Goal: Communication & Community: Answer question/provide support

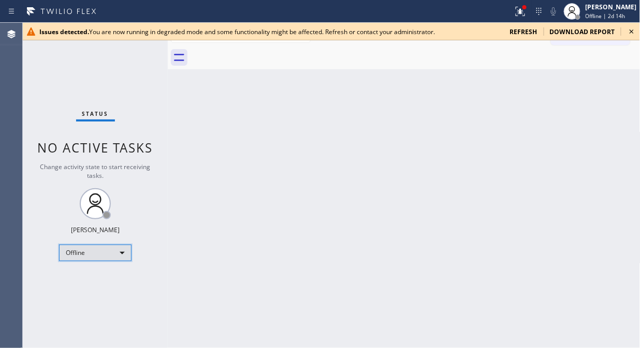
click at [80, 253] on div "Offline" at bounding box center [95, 253] width 72 height 17
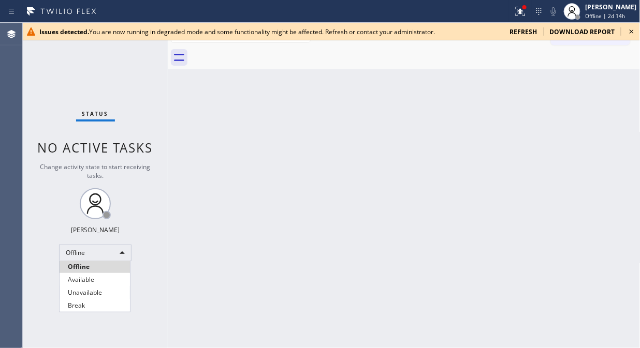
click at [83, 292] on li "Unavailable" at bounding box center [95, 293] width 70 height 12
click at [160, 100] on div "Status No active tasks Change activity state to start receiving tasks. [PERSON_…" at bounding box center [95, 186] width 145 height 326
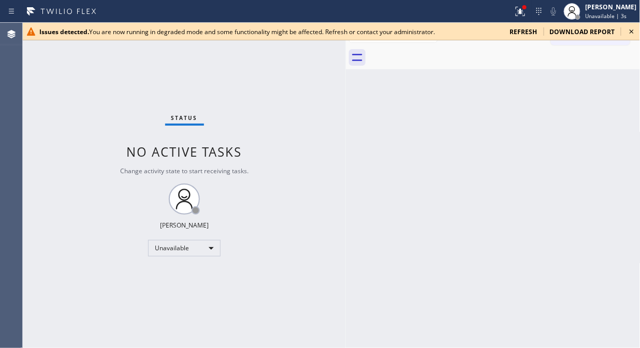
drag, startPoint x: 166, startPoint y: 51, endPoint x: 344, endPoint y: 151, distance: 204.4
click at [346, 151] on div at bounding box center [346, 186] width 0 height 326
click at [576, 31] on icon at bounding box center [631, 31] width 12 height 12
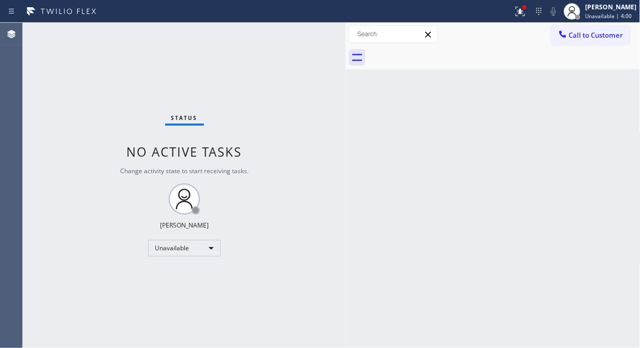
click at [45, 60] on div "Status No active tasks Change activity state to start receiving tasks. [PERSON_…" at bounding box center [184, 186] width 323 height 326
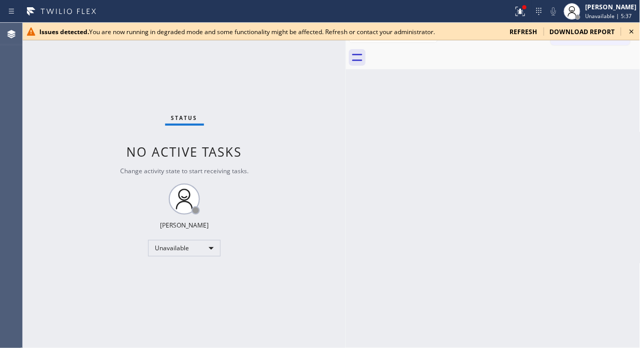
click at [576, 30] on icon at bounding box center [631, 31] width 12 height 12
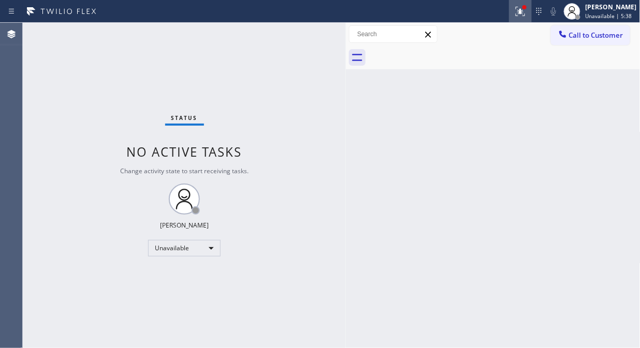
click at [532, 16] on div at bounding box center [520, 11] width 23 height 12
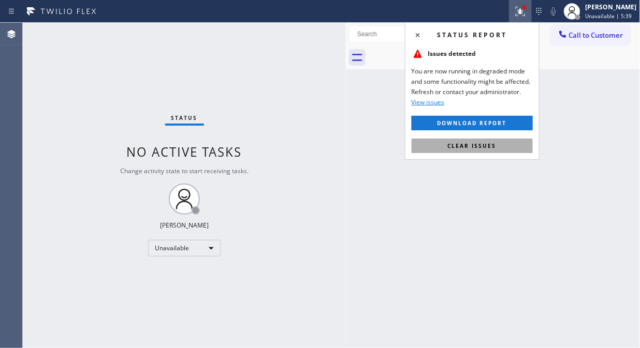
click at [487, 149] on span "Clear issues" at bounding box center [472, 145] width 49 height 7
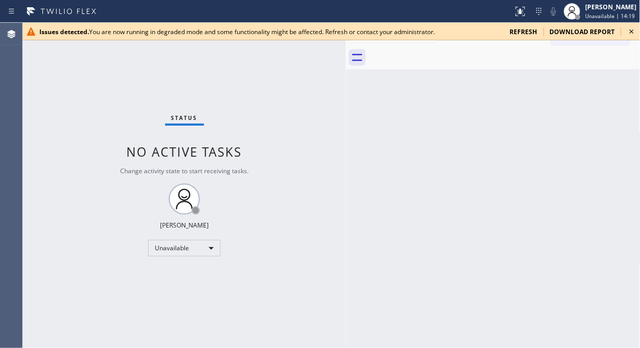
click at [576, 31] on icon at bounding box center [631, 31] width 12 height 12
click at [576, 35] on icon at bounding box center [631, 31] width 12 height 12
click at [129, 71] on div "Status No active tasks Change activity state to start receiving tasks. [PERSON_…" at bounding box center [184, 186] width 323 height 326
click at [576, 31] on icon at bounding box center [631, 32] width 4 height 4
click at [63, 55] on div "Status No active tasks Change activity state to start receiving tasks. [PERSON_…" at bounding box center [184, 186] width 323 height 326
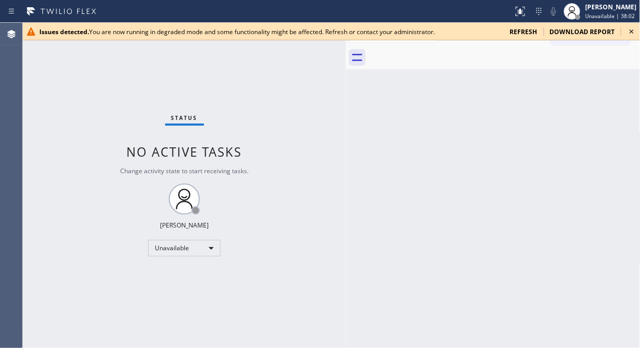
click at [576, 33] on icon at bounding box center [631, 31] width 12 height 12
click at [79, 84] on div "Status No active tasks Change activity state to start receiving tasks. [PERSON_…" at bounding box center [184, 186] width 323 height 326
click at [576, 29] on icon at bounding box center [631, 31] width 12 height 12
click at [576, 32] on icon at bounding box center [631, 31] width 12 height 12
drag, startPoint x: 137, startPoint y: 75, endPoint x: 309, endPoint y: 46, distance: 174.3
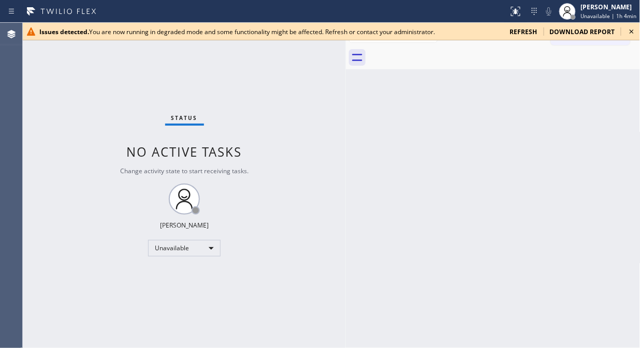
click at [137, 75] on div "Status No active tasks Change activity state to start receiving tasks. [PERSON_…" at bounding box center [184, 186] width 323 height 326
click at [576, 32] on icon at bounding box center [631, 32] width 4 height 4
drag, startPoint x: 148, startPoint y: 116, endPoint x: 153, endPoint y: 69, distance: 47.4
click at [151, 116] on div "Status No active tasks Change activity state to start receiving tasks. [PERSON_…" at bounding box center [184, 186] width 323 height 326
click at [576, 36] on icon at bounding box center [631, 31] width 12 height 12
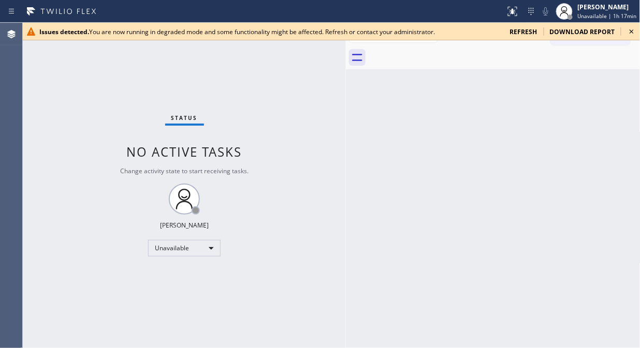
click at [139, 89] on div "Status No active tasks Change activity state to start receiving tasks. [PERSON_…" at bounding box center [184, 186] width 323 height 326
drag, startPoint x: 632, startPoint y: 32, endPoint x: 564, endPoint y: 38, distance: 68.1
click at [576, 33] on icon at bounding box center [631, 31] width 12 height 12
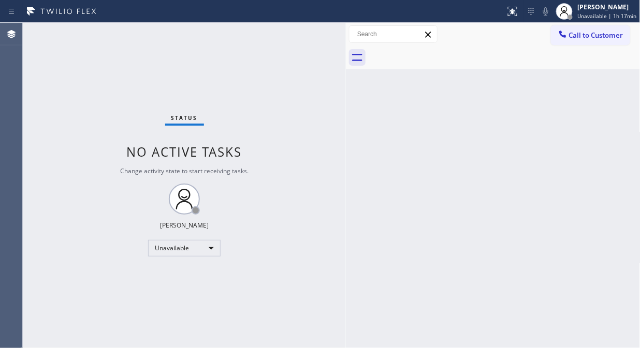
drag, startPoint x: 561, startPoint y: 38, endPoint x: 415, endPoint y: 117, distance: 165.4
click at [560, 39] on icon at bounding box center [562, 34] width 10 height 10
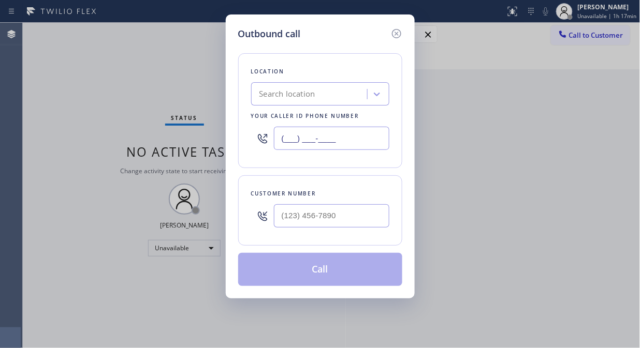
click at [282, 137] on input "(___) ___-____" at bounding box center [331, 138] width 115 height 23
click at [284, 137] on input "(___) ___-____" at bounding box center [331, 138] width 115 height 23
paste input "315) 818-3574"
type input "[PHONE_NUMBER]"
drag, startPoint x: 123, startPoint y: 93, endPoint x: 150, endPoint y: 125, distance: 41.8
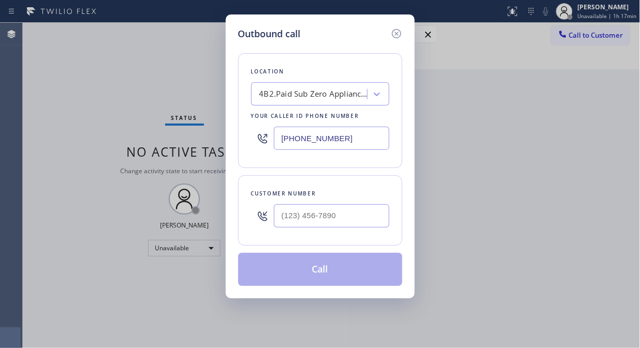
click at [123, 93] on div "Outbound call Location 4B2.Paid Sub Zero Appliance Repair ([US_STATE], Goolgle …" at bounding box center [320, 174] width 640 height 348
click at [274, 206] on input "(___) ___-____" at bounding box center [331, 215] width 115 height 23
paste input "917) 567-5822"
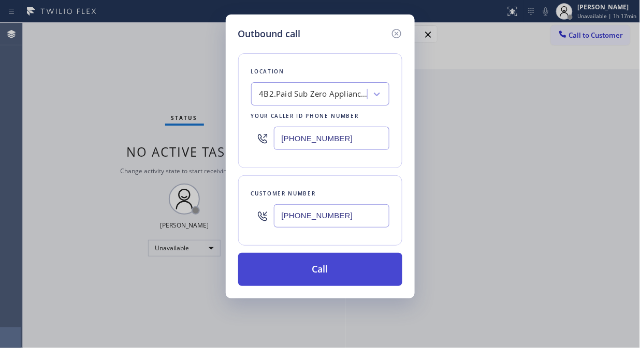
type input "[PHONE_NUMBER]"
click at [291, 269] on button "Call" at bounding box center [320, 269] width 164 height 33
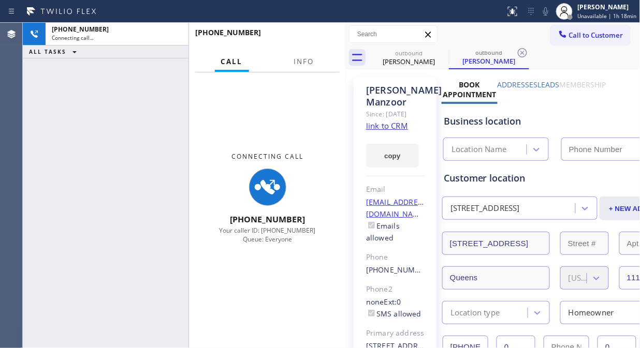
click at [393, 131] on link "link to CRM" at bounding box center [387, 126] width 42 height 10
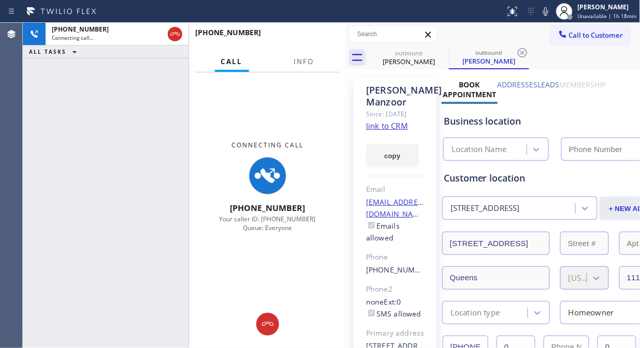
type input "[PHONE_NUMBER]"
click at [299, 66] on button "Info" at bounding box center [304, 62] width 33 height 20
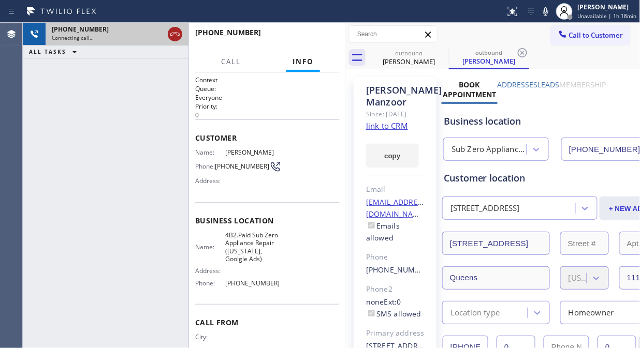
click at [172, 35] on icon at bounding box center [174, 34] width 9 height 3
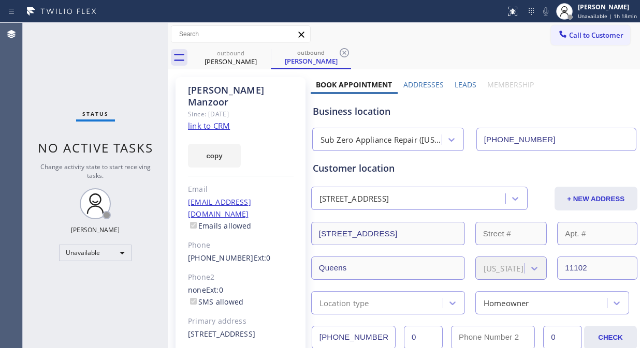
type input "(315) 818-3574"
click at [342, 51] on icon at bounding box center [344, 53] width 12 height 12
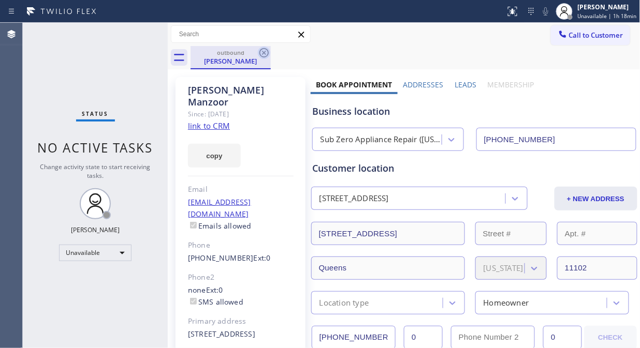
click at [268, 48] on icon at bounding box center [264, 53] width 12 height 12
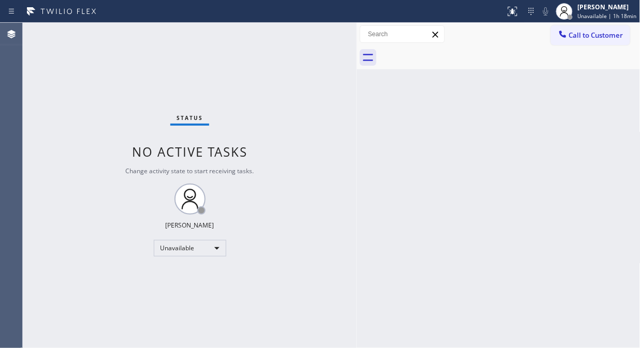
drag, startPoint x: 167, startPoint y: 96, endPoint x: 349, endPoint y: 129, distance: 185.7
click at [357, 130] on div at bounding box center [357, 186] width 0 height 326
drag, startPoint x: 125, startPoint y: 79, endPoint x: 254, endPoint y: 56, distance: 130.5
click at [125, 79] on div "Status No active tasks Change activity state to start receiving tasks. [PERSON_…" at bounding box center [188, 186] width 330 height 326
click at [616, 39] on span "Call to Customer" at bounding box center [596, 35] width 54 height 9
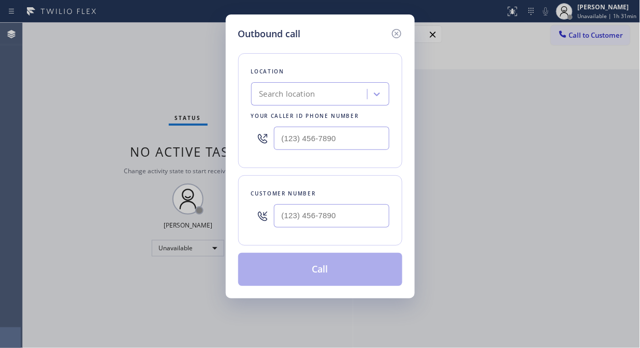
click at [133, 123] on div "Outbound call Location Search location Your caller id phone number Customer num…" at bounding box center [320, 174] width 640 height 348
drag, startPoint x: 280, startPoint y: 140, endPoint x: 302, endPoint y: 149, distance: 24.1
click at [278, 140] on input "(___) ___-____" at bounding box center [331, 138] width 115 height 23
paste input "714) 844-7445"
type input "(714) 844-7445"
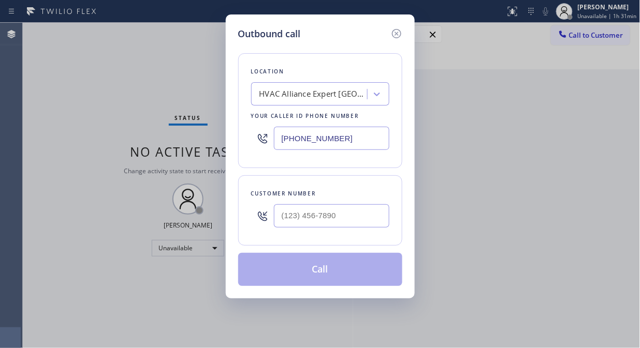
drag, startPoint x: 120, startPoint y: 97, endPoint x: 154, endPoint y: 117, distance: 39.0
click at [120, 97] on div "Outbound call Location HVAC Alliance Expert Fountain Valley Your caller id phon…" at bounding box center [320, 174] width 640 height 348
click at [291, 210] on input "(___) ___-____" at bounding box center [331, 215] width 115 height 23
paste input "714) 844-7145"
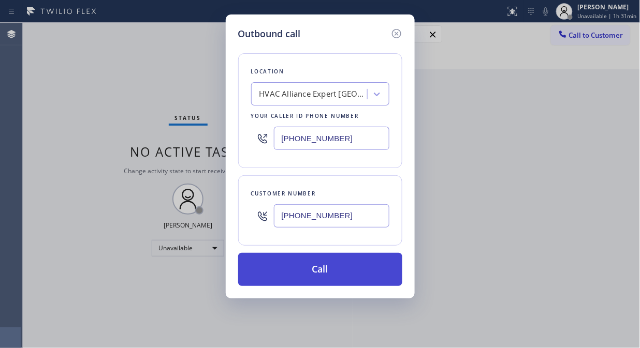
type input "(714) 844-7145"
click at [337, 272] on button "Call" at bounding box center [320, 269] width 164 height 33
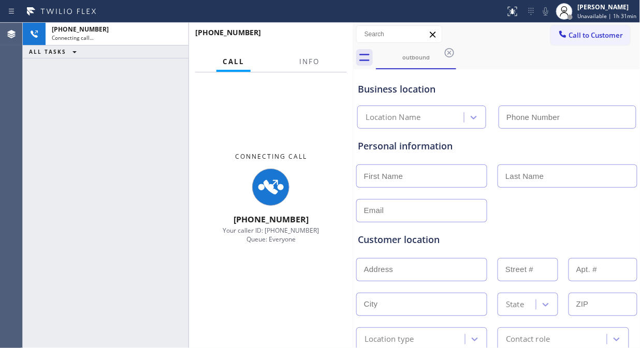
type input "(714) 844-7445"
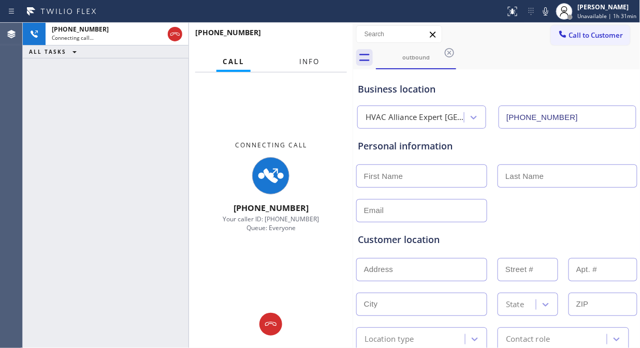
drag, startPoint x: 303, startPoint y: 61, endPoint x: 451, endPoint y: 258, distance: 246.2
click at [303, 64] on span "Info" at bounding box center [309, 61] width 20 height 9
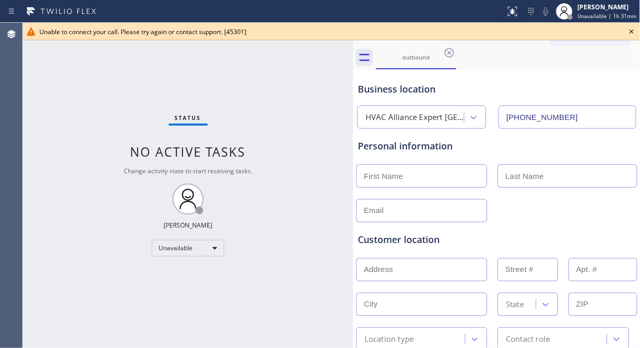
click at [172, 66] on div "Status No active tasks Change activity state to start receiving tasks. [PERSON_…" at bounding box center [188, 186] width 330 height 326
click at [629, 24] on div "Unable to connect your call. Please try again or contact support. [45301]" at bounding box center [331, 32] width 617 height 18
click at [633, 30] on icon at bounding box center [631, 32] width 4 height 4
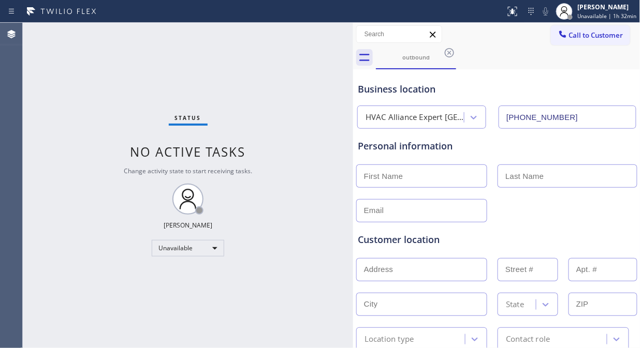
drag, startPoint x: 450, startPoint y: 48, endPoint x: 451, endPoint y: 54, distance: 6.2
click at [451, 48] on icon at bounding box center [449, 53] width 12 height 12
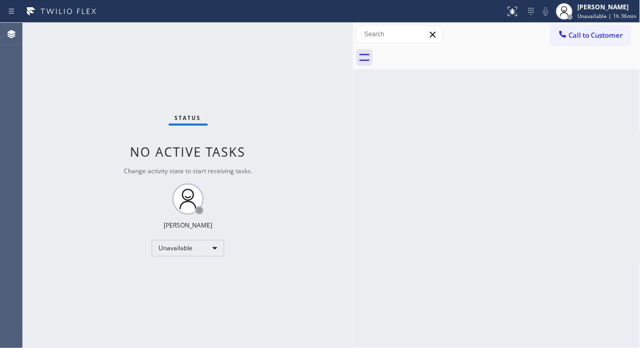
click at [187, 63] on div "Status No active tasks Change activity state to start receiving tasks. [PERSON_…" at bounding box center [188, 186] width 330 height 326
click at [563, 33] on icon at bounding box center [562, 34] width 10 height 10
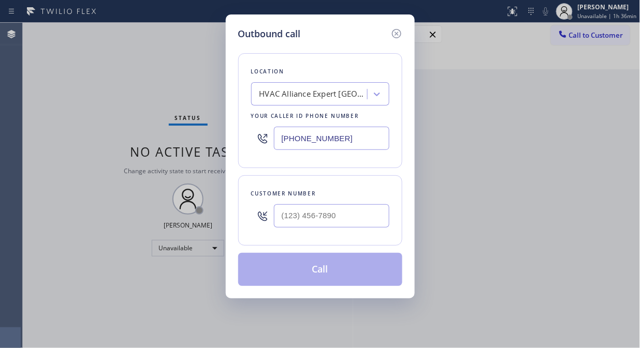
click at [283, 142] on input "(714) 844-7445" at bounding box center [331, 138] width 115 height 23
paste input "847) 750-5414"
type input "(847) 750-5414"
click at [244, 180] on div "Customer number" at bounding box center [320, 210] width 164 height 70
click at [288, 222] on input "(___) ___-____" at bounding box center [331, 215] width 115 height 23
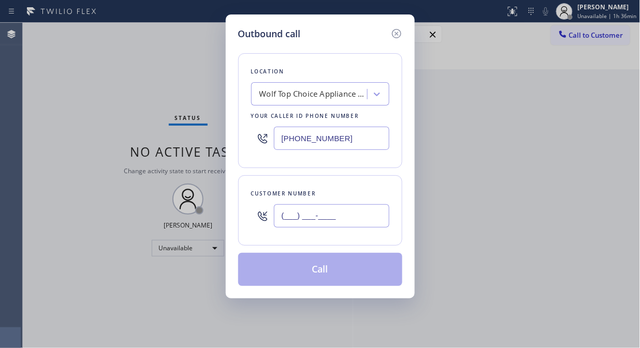
paste input "678) 642-1805"
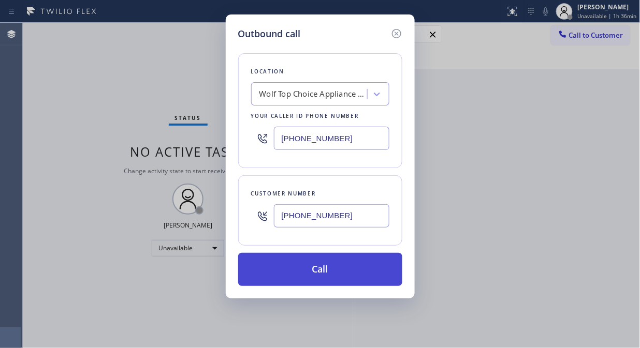
type input "(678) 642-1805"
click at [314, 278] on button "Call" at bounding box center [320, 269] width 164 height 33
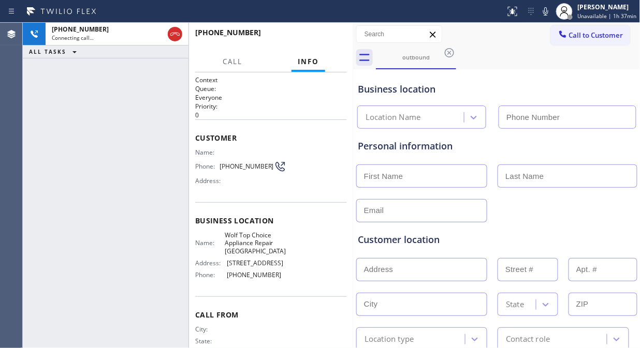
type input "(847) 750-5414"
drag, startPoint x: 100, startPoint y: 94, endPoint x: 110, endPoint y: 91, distance: 9.7
click at [106, 92] on div "+16786421805 Live | 00:25 ALL TASKS ALL TASKS ACTIVE TASKS TASKS IN WRAP UP" at bounding box center [106, 186] width 166 height 326
click at [335, 37] on span "HANG UP" at bounding box center [323, 37] width 32 height 7
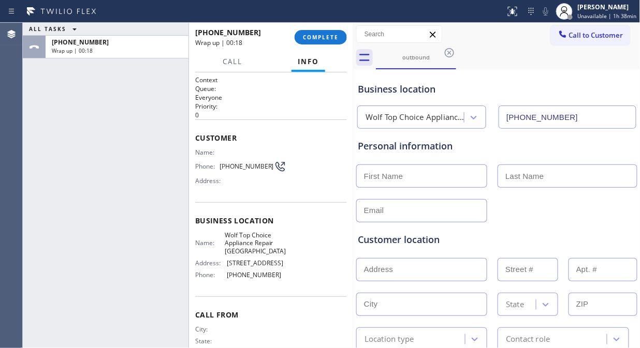
click at [146, 169] on div "ALL TASKS ALL TASKS ACTIVE TASKS TASKS IN WRAP UP +16786421805 Wrap up | 00:18" at bounding box center [106, 186] width 166 height 326
drag, startPoint x: 266, startPoint y: 165, endPoint x: 220, endPoint y: 167, distance: 45.1
click at [220, 167] on span "(678) 642-1805" at bounding box center [246, 167] width 54 height 8
copy span "(678) 642-1805"
click at [329, 41] on button "COMPLETE" at bounding box center [321, 37] width 52 height 14
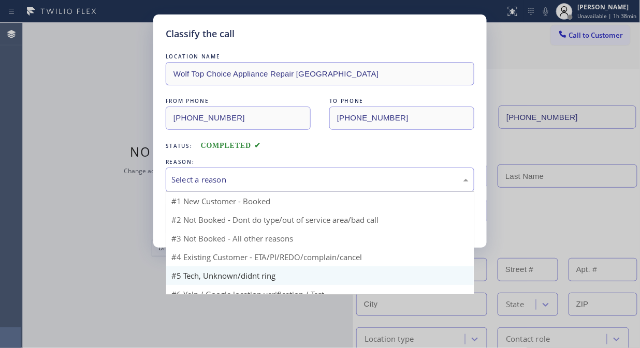
drag, startPoint x: 310, startPoint y: 185, endPoint x: 295, endPoint y: 252, distance: 68.3
click at [310, 185] on div "Select a reason" at bounding box center [319, 180] width 297 height 12
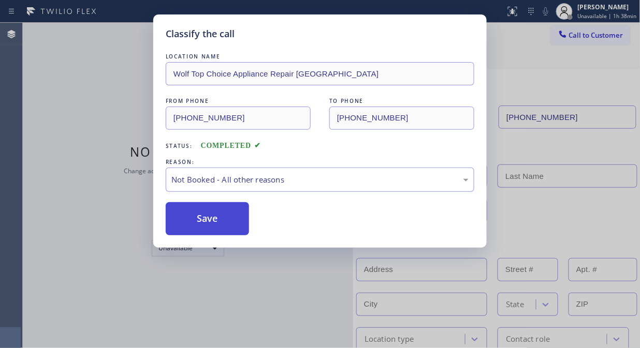
click at [241, 223] on button "Save" at bounding box center [207, 218] width 83 height 33
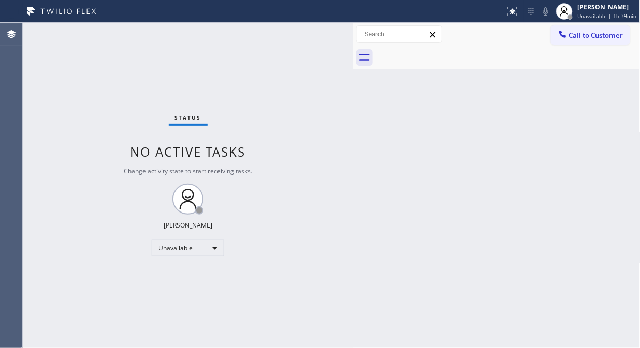
drag, startPoint x: 139, startPoint y: 97, endPoint x: 463, endPoint y: 96, distance: 324.0
click at [141, 97] on div "Status No active tasks Change activity state to start receiving tasks. [PERSON_…" at bounding box center [188, 186] width 330 height 326
click at [583, 35] on span "Call to Customer" at bounding box center [596, 35] width 54 height 9
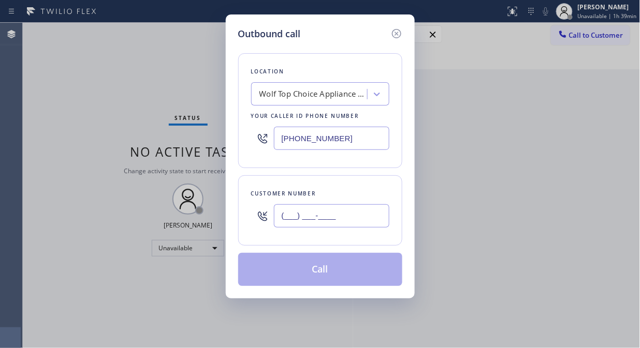
click at [289, 219] on input "(___) ___-____" at bounding box center [331, 215] width 115 height 23
paste input "678) 642-1805"
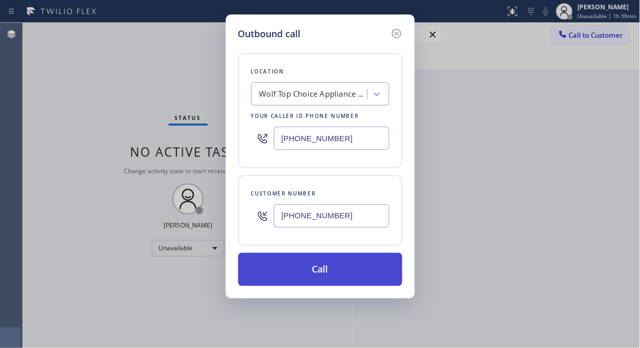
type input "(678) 642-1805"
click at [314, 275] on button "Call" at bounding box center [320, 269] width 164 height 33
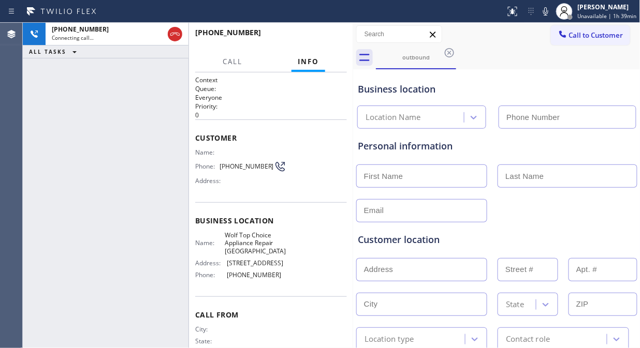
type input "(847) 750-5414"
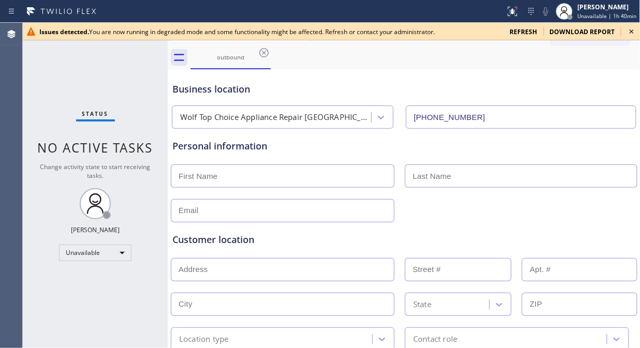
type input "[PHONE_NUMBER]"
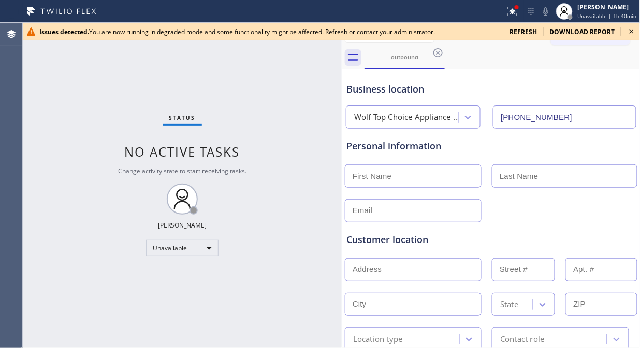
drag, startPoint x: 166, startPoint y: 125, endPoint x: 440, endPoint y: 149, distance: 275.9
click at [342, 159] on div at bounding box center [342, 186] width 0 height 326
click at [625, 32] on icon at bounding box center [631, 31] width 12 height 12
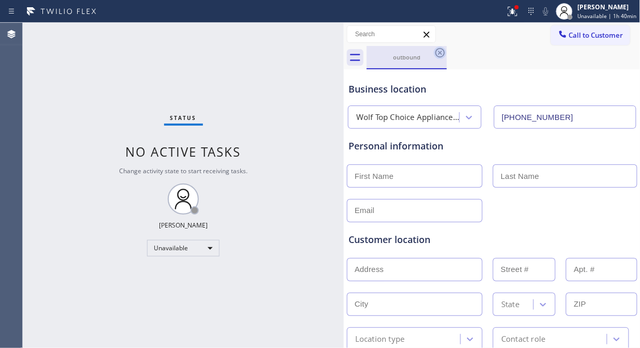
click at [442, 51] on icon at bounding box center [440, 53] width 12 height 12
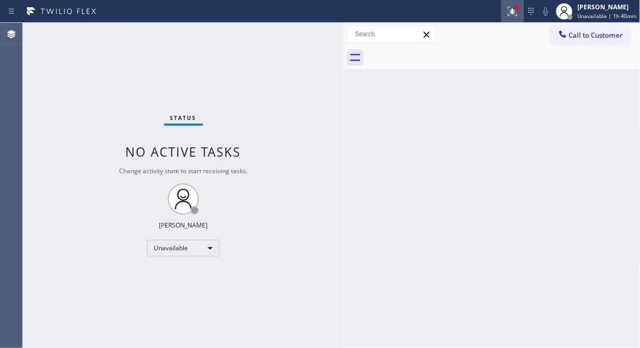
click at [511, 17] on icon at bounding box center [512, 11] width 12 height 12
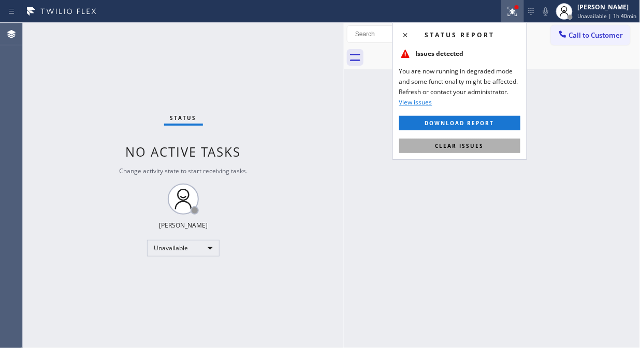
click at [455, 151] on button "Clear issues" at bounding box center [459, 146] width 121 height 14
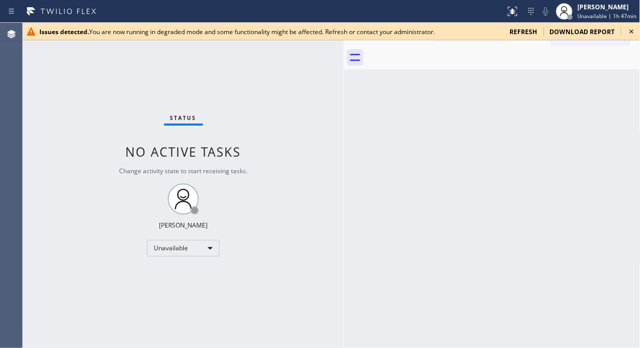
click at [630, 27] on icon at bounding box center [631, 31] width 12 height 12
click at [634, 29] on icon at bounding box center [631, 31] width 12 height 12
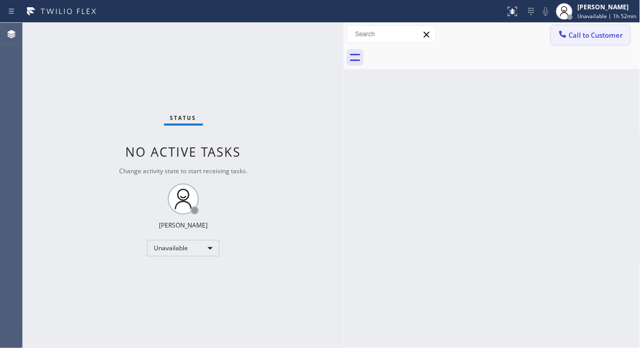
click at [565, 40] on div at bounding box center [562, 35] width 12 height 12
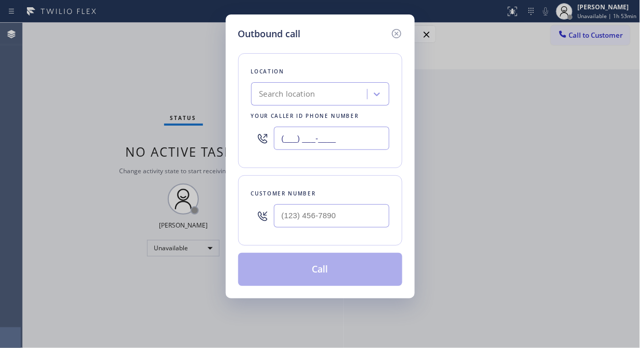
click at [277, 143] on input "(___) ___-____" at bounding box center [331, 138] width 115 height 23
paste input "847) 750-5414"
type input "(847) 750-5414"
click at [277, 223] on input "(___) ___-____" at bounding box center [331, 215] width 115 height 23
paste input "678) 642-1805"
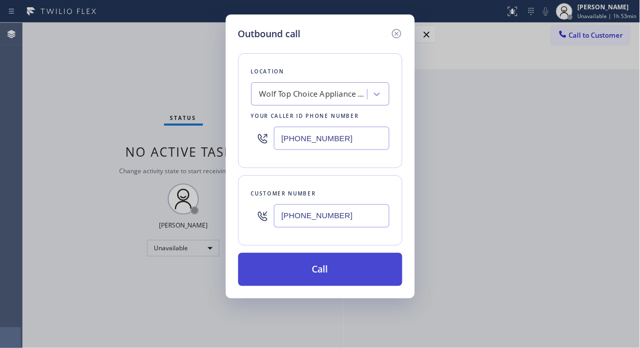
type input "(678) 642-1805"
click at [334, 273] on button "Call" at bounding box center [320, 269] width 164 height 33
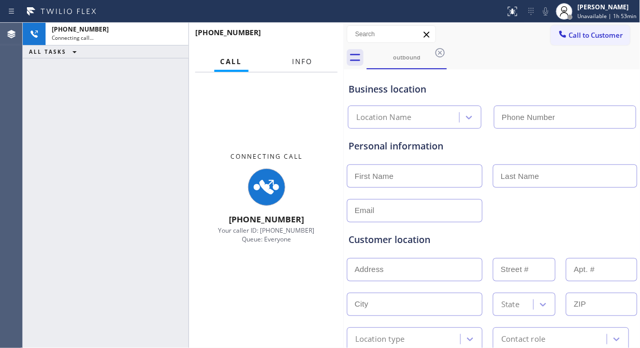
type input "(847) 750-5414"
click at [287, 57] on button "Info" at bounding box center [302, 62] width 33 height 20
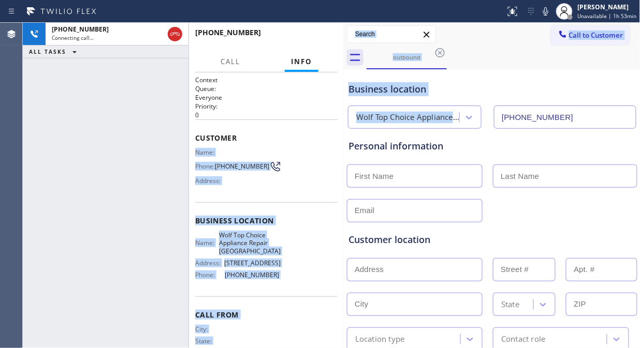
drag, startPoint x: 347, startPoint y: 120, endPoint x: 340, endPoint y: 131, distance: 13.1
click at [340, 131] on div "+16786421805 Connecting call… ALL TASKS ALL TASKS ACTIVE TASKS TASKS IN WRAP UP…" at bounding box center [331, 186] width 617 height 326
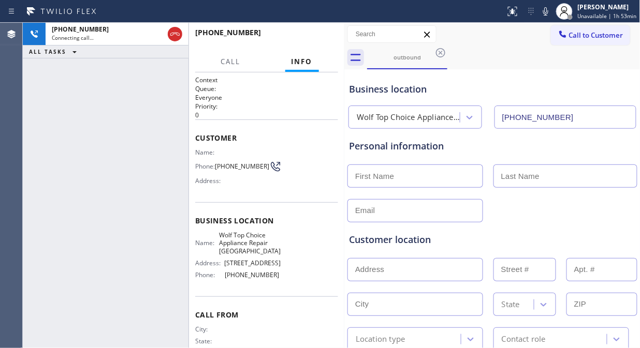
drag, startPoint x: 344, startPoint y: 142, endPoint x: 344, endPoint y: 149, distance: 7.3
click at [344, 149] on div at bounding box center [344, 186] width 0 height 326
drag, startPoint x: 107, startPoint y: 165, endPoint x: 114, endPoint y: 165, distance: 7.2
click at [108, 165] on div "+16786421805 Connecting call… ALL TASKS ALL TASKS ACTIVE TASKS TASKS IN WRAP UP" at bounding box center [106, 186] width 166 height 326
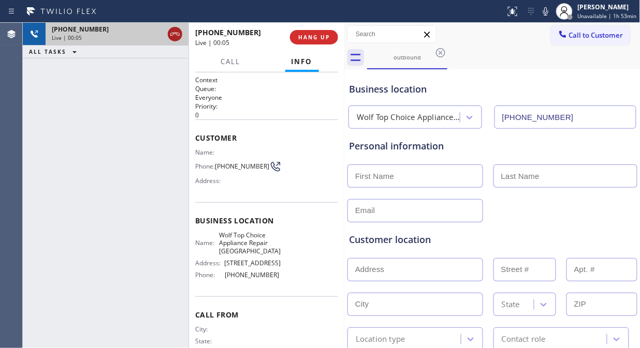
click at [172, 35] on icon at bounding box center [174, 34] width 9 height 3
click at [327, 32] on button "HANG UP" at bounding box center [314, 37] width 48 height 14
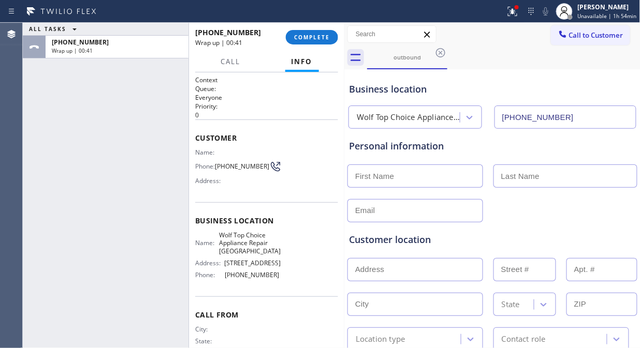
click at [154, 162] on div "ALL TASKS ALL TASKS ACTIVE TASKS TASKS IN WRAP UP +16786421805 Wrap up | 00:41" at bounding box center [106, 186] width 166 height 326
click at [292, 39] on button "COMPLETE" at bounding box center [312, 37] width 52 height 14
click at [518, 6] on div at bounding box center [516, 7] width 4 height 4
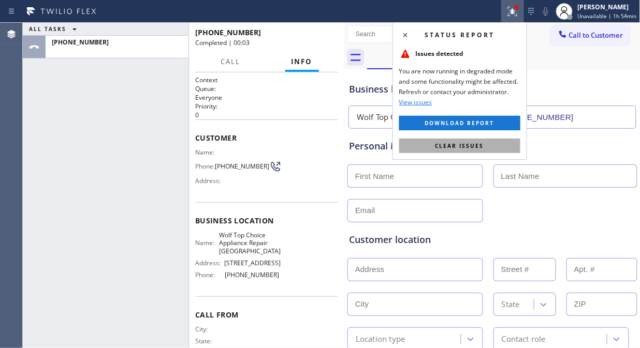
click at [457, 153] on button "Clear issues" at bounding box center [459, 146] width 121 height 14
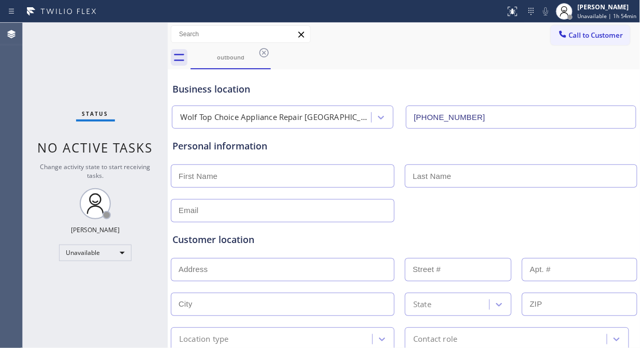
type input "[PHONE_NUMBER]"
drag, startPoint x: 113, startPoint y: 67, endPoint x: 121, endPoint y: 67, distance: 8.3
click at [113, 67] on div "Status No active tasks Change activity state to start receiving tasks. [PERSON_…" at bounding box center [95, 186] width 145 height 326
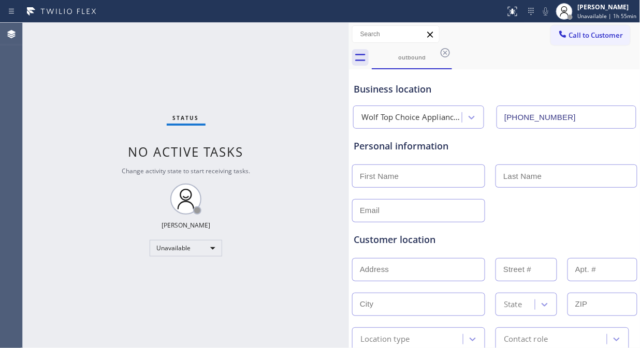
drag, startPoint x: 168, startPoint y: 111, endPoint x: 360, endPoint y: 173, distance: 201.3
click at [349, 185] on div at bounding box center [349, 186] width 0 height 326
click at [443, 53] on icon at bounding box center [445, 53] width 12 height 12
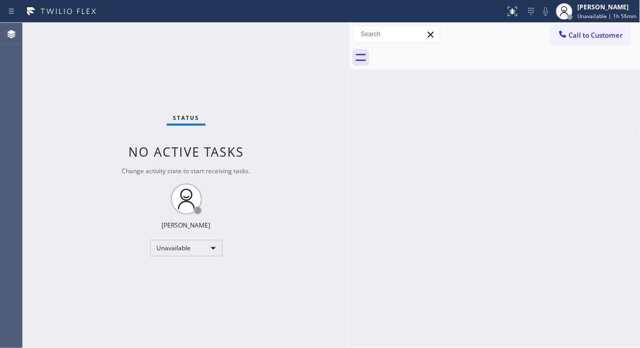
click at [259, 58] on div "Status No active tasks Change activity state to start receiving tasks. [PERSON_…" at bounding box center [186, 186] width 327 height 326
click at [183, 65] on div "Status No active tasks Change activity state to start receiving tasks. [PERSON_…" at bounding box center [186, 186] width 327 height 326
click at [101, 91] on div "Status No active tasks Change activity state to start receiving tasks. [PERSON_…" at bounding box center [186, 186] width 327 height 326
click at [75, 64] on div "Status No active tasks Change activity state to start receiving tasks. [PERSON_…" at bounding box center [186, 186] width 327 height 326
click at [45, 128] on div "Status No active tasks Change activity state to start receiving tasks. [PERSON_…" at bounding box center [186, 186] width 327 height 326
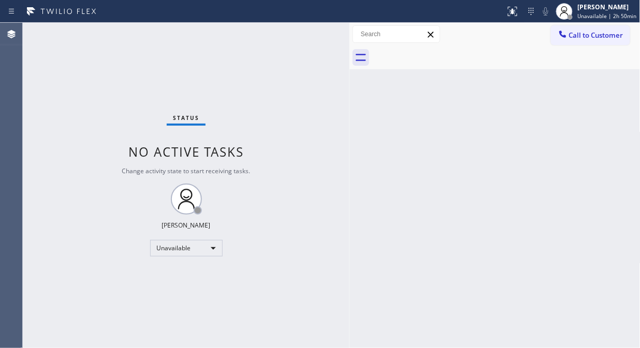
click at [77, 122] on div "Status No active tasks Change activity state to start receiving tasks. [PERSON_…" at bounding box center [186, 186] width 327 height 326
click at [386, 86] on div "Back to Dashboard Change Sender ID Customers Technicians Select a contact Outbo…" at bounding box center [494, 186] width 291 height 326
click at [576, 31] on span "Call to Customer" at bounding box center [596, 35] width 54 height 9
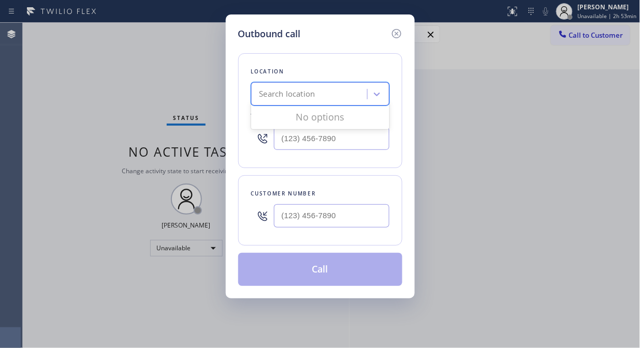
click at [347, 92] on div "Search location" at bounding box center [310, 94] width 113 height 18
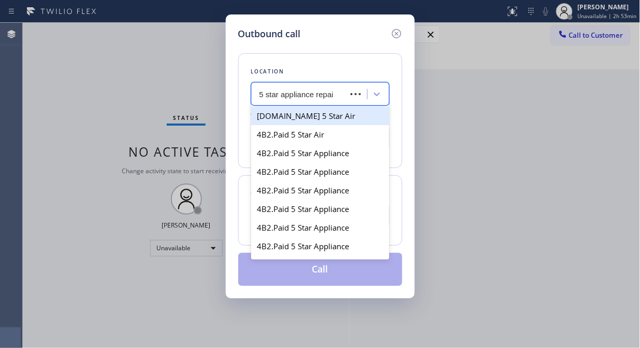
type input "5 star appliance repair"
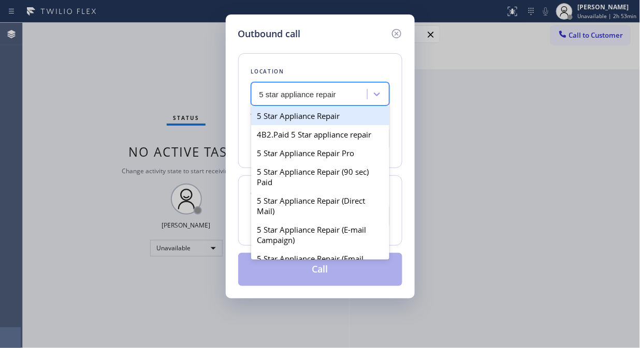
click at [334, 112] on div "5 Star Appliance Repair" at bounding box center [320, 116] width 138 height 19
type input "(855) 731-4952"
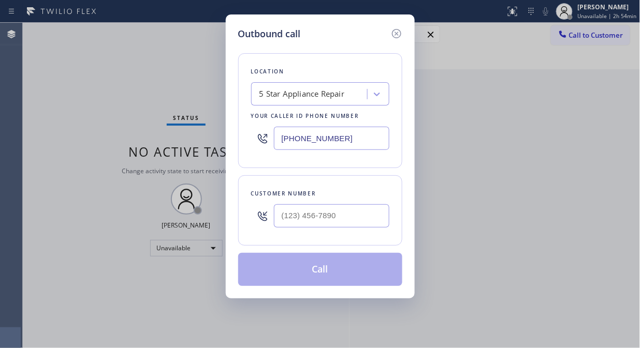
click at [272, 215] on div at bounding box center [262, 216] width 23 height 34
click at [276, 215] on input "(___) ___-____" at bounding box center [331, 215] width 115 height 23
paste input "650) 924-5728"
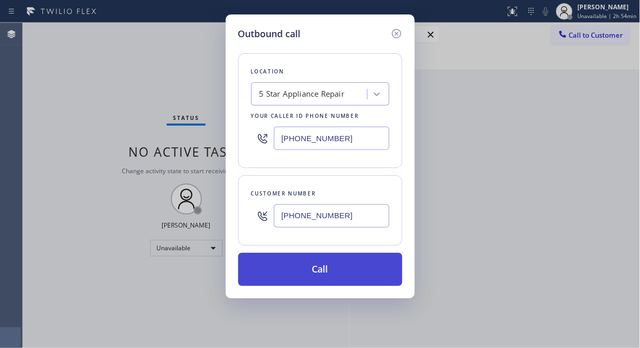
type input "(650) 924-5728"
click at [329, 268] on button "Call" at bounding box center [320, 269] width 164 height 33
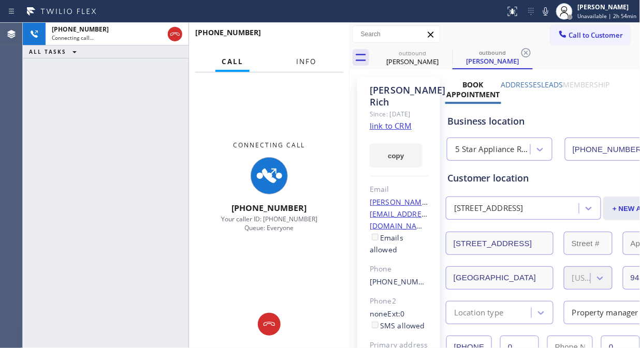
type input "(855) 731-4952"
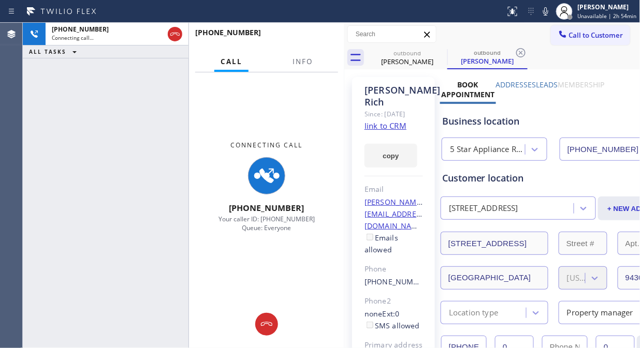
drag, startPoint x: 347, startPoint y: 120, endPoint x: 292, endPoint y: 91, distance: 61.4
click at [344, 124] on div at bounding box center [344, 186] width 0 height 326
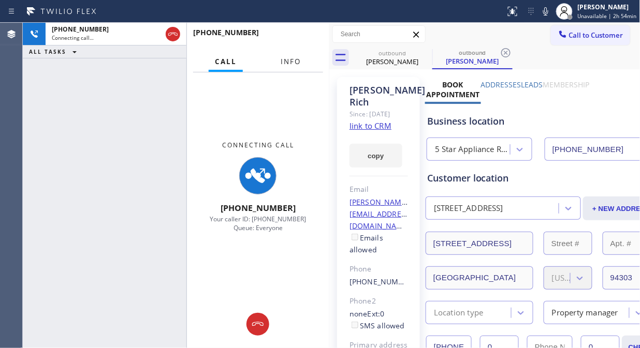
click at [293, 65] on span "Info" at bounding box center [291, 61] width 20 height 9
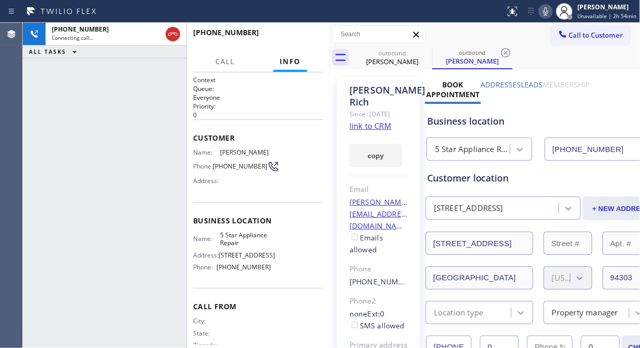
click at [548, 14] on icon at bounding box center [545, 11] width 5 height 8
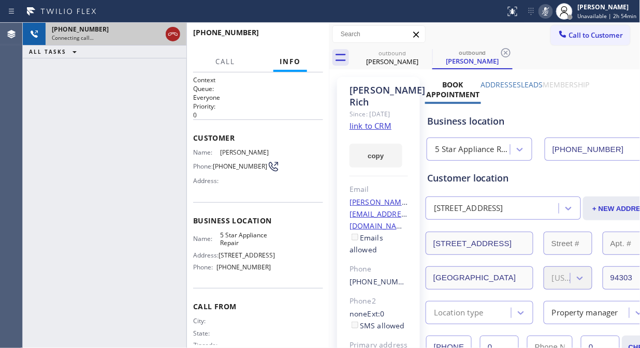
click at [172, 30] on icon at bounding box center [173, 34] width 12 height 12
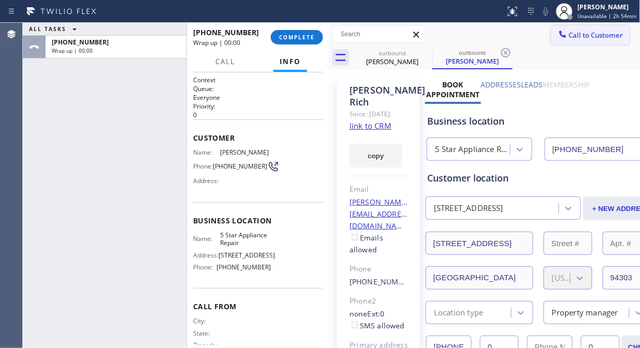
click at [591, 37] on span "Call to Customer" at bounding box center [596, 35] width 54 height 9
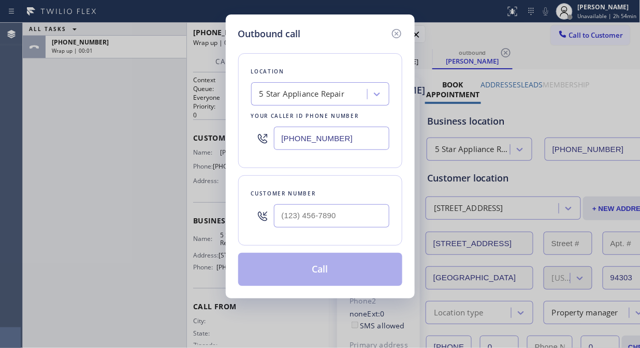
drag, startPoint x: 392, startPoint y: 35, endPoint x: 374, endPoint y: 38, distance: 17.9
click at [392, 35] on icon at bounding box center [395, 33] width 9 height 9
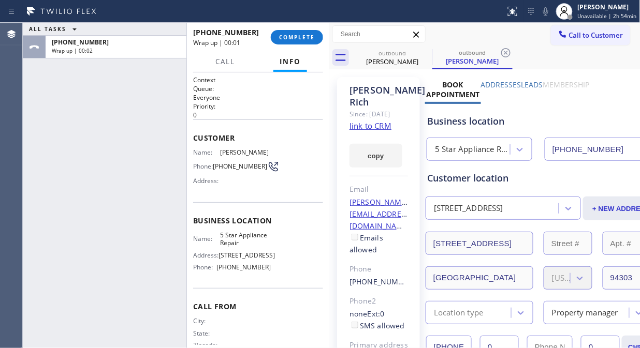
drag, startPoint x: 312, startPoint y: 39, endPoint x: 332, endPoint y: 66, distance: 33.3
click at [312, 39] on span "COMPLETE" at bounding box center [297, 37] width 36 height 7
type input "(855) 731-4952"
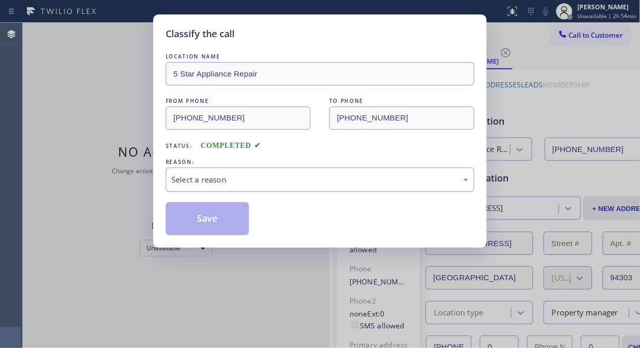
drag, startPoint x: 271, startPoint y: 174, endPoint x: 275, endPoint y: 179, distance: 6.6
click at [272, 174] on div "Select a reason" at bounding box center [319, 180] width 297 height 12
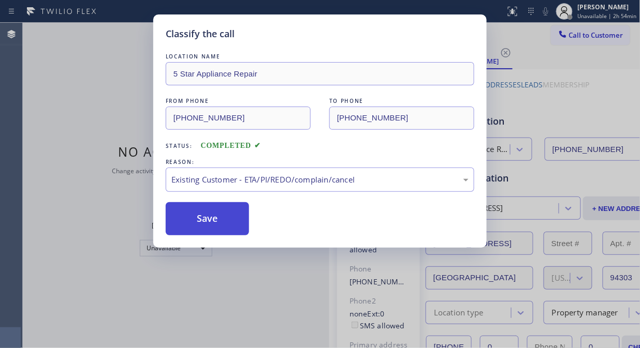
drag, startPoint x: 210, startPoint y: 220, endPoint x: 218, endPoint y: 217, distance: 8.4
click at [210, 220] on button "Save" at bounding box center [207, 218] width 83 height 33
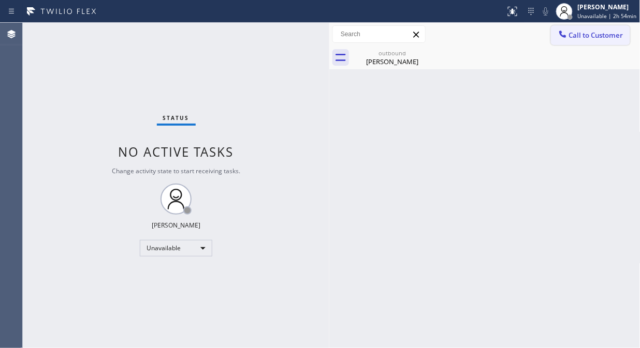
click at [564, 33] on icon at bounding box center [562, 34] width 10 height 10
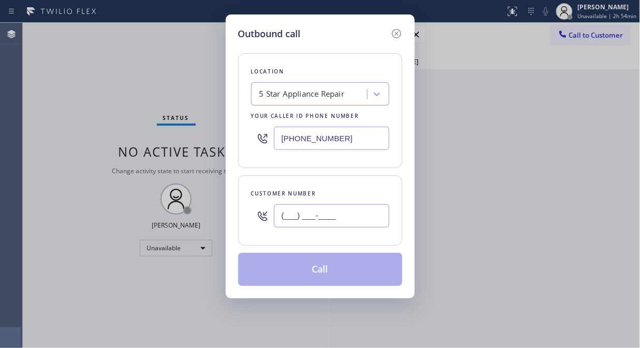
click at [281, 219] on input "(___) ___-____" at bounding box center [331, 215] width 115 height 23
paste input "661) 670-7438"
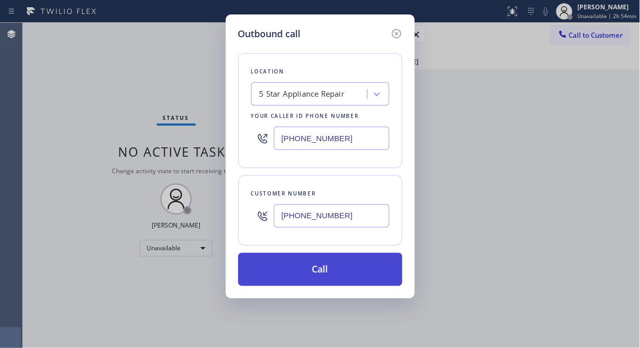
type input "(661) 670-7438"
click at [318, 271] on button "Call" at bounding box center [320, 269] width 164 height 33
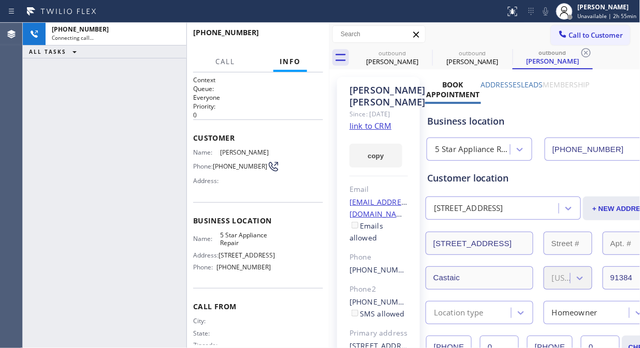
type input "(855) 731-4952"
click at [550, 7] on icon at bounding box center [545, 11] width 12 height 12
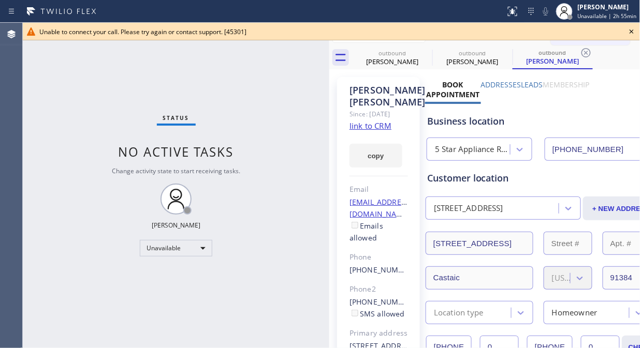
click at [633, 33] on icon at bounding box center [631, 32] width 4 height 4
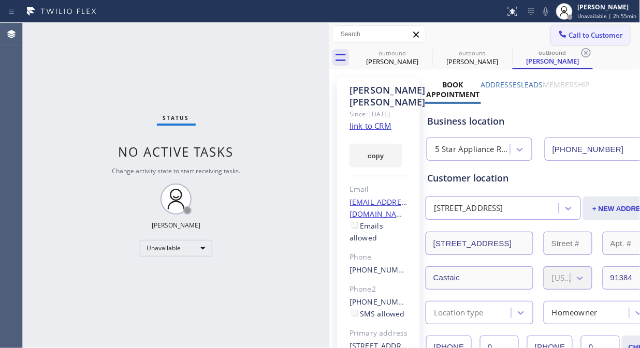
click at [586, 34] on span "Call to Customer" at bounding box center [596, 35] width 54 height 9
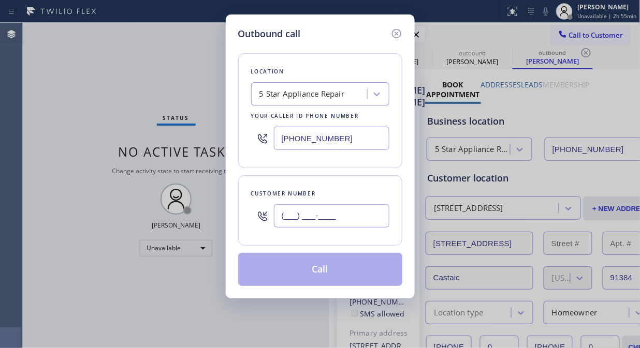
click at [313, 226] on input "(___) ___-____" at bounding box center [331, 215] width 115 height 23
paste input "602) 326-3210"
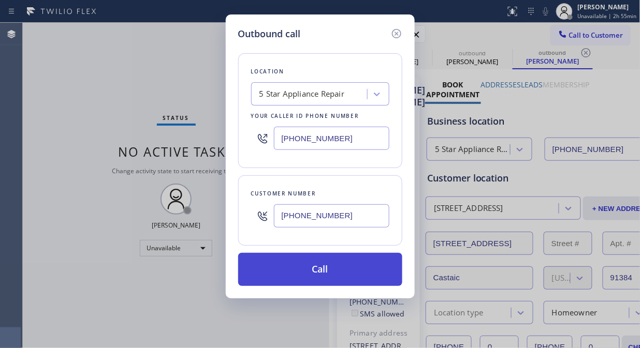
type input "(602) 326-3210"
click at [317, 268] on button "Call" at bounding box center [320, 269] width 164 height 33
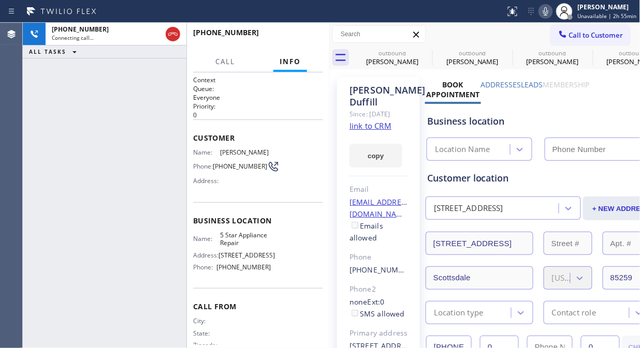
type input "(855) 731-4952"
click at [546, 8] on icon at bounding box center [545, 11] width 12 height 12
click at [427, 52] on icon at bounding box center [425, 53] width 12 height 12
click at [0, 0] on icon at bounding box center [0, 0] width 0 height 0
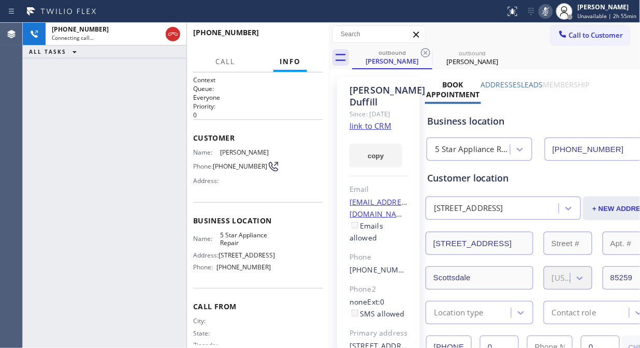
click at [427, 52] on icon at bounding box center [425, 53] width 12 height 12
click at [285, 35] on span "HANG UP" at bounding box center [299, 37] width 32 height 7
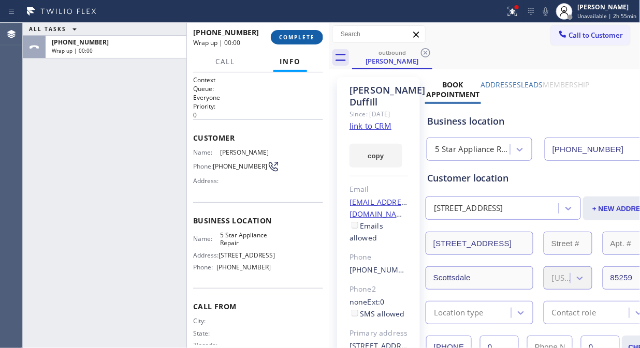
click at [284, 35] on span "COMPLETE" at bounding box center [297, 37] width 36 height 7
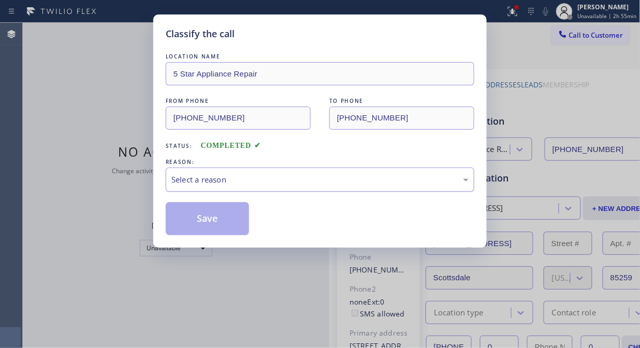
click at [299, 182] on div "Select a reason" at bounding box center [319, 180] width 297 height 12
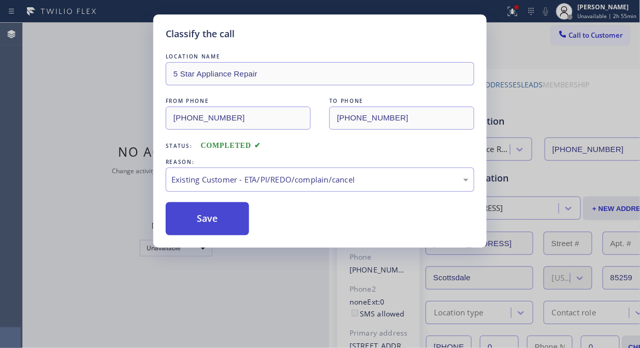
click at [226, 219] on button "Save" at bounding box center [207, 218] width 83 height 33
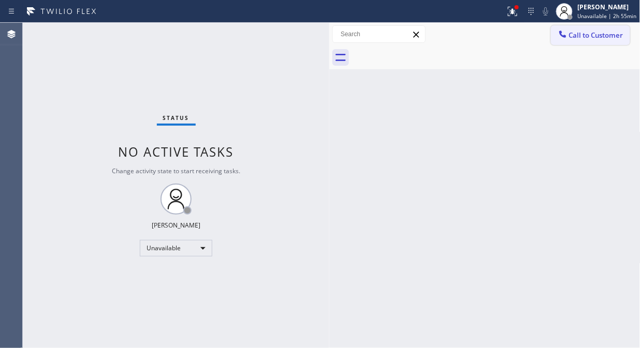
click at [591, 35] on span "Call to Customer" at bounding box center [596, 35] width 54 height 9
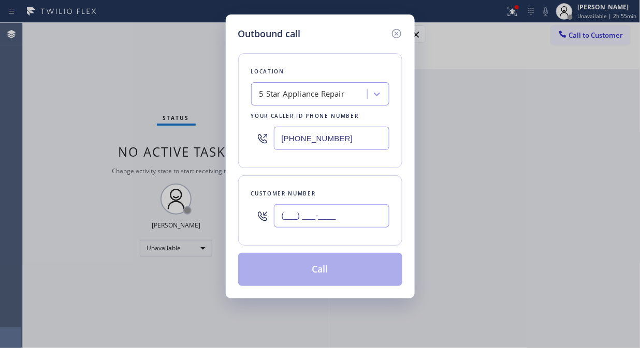
click at [282, 218] on input "(___) ___-____" at bounding box center [331, 215] width 115 height 23
paste input "832) 439-9304"
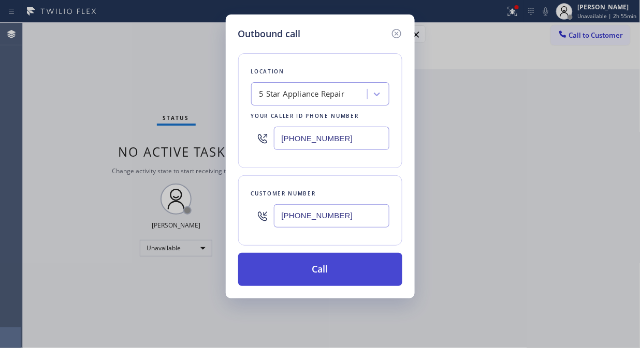
type input "(832) 439-9304"
click at [286, 264] on button "Call" at bounding box center [320, 269] width 164 height 33
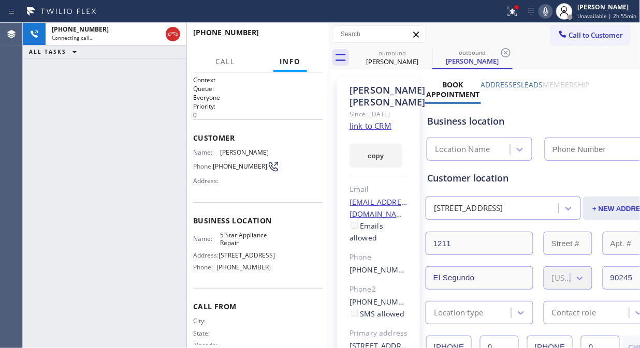
click at [548, 13] on icon at bounding box center [545, 11] width 5 height 8
type input "(855) 731-4952"
click at [516, 4] on button at bounding box center [512, 11] width 23 height 23
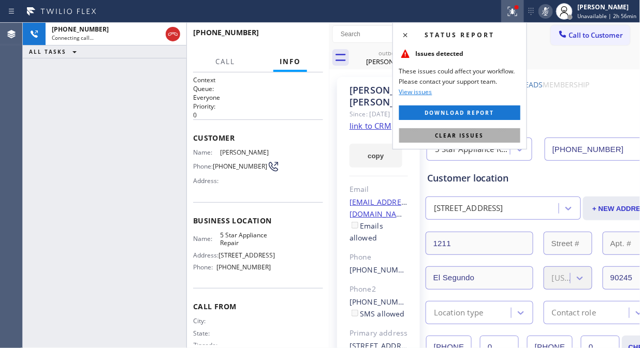
click at [477, 140] on button "Clear issues" at bounding box center [459, 135] width 121 height 14
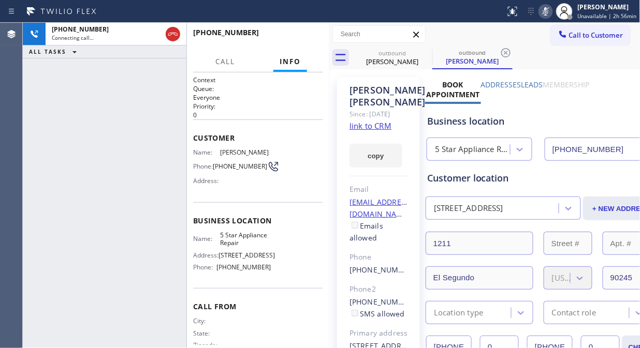
drag, startPoint x: 49, startPoint y: 78, endPoint x: 63, endPoint y: 77, distance: 14.1
click at [49, 79] on div "+18324399304 Connecting call… ALL TASKS ALL TASKS ACTIVE TASKS TASKS IN WRAP UP" at bounding box center [105, 186] width 164 height 326
drag, startPoint x: 167, startPoint y: 35, endPoint x: 214, endPoint y: 35, distance: 47.1
click at [167, 35] on icon at bounding box center [173, 34] width 12 height 12
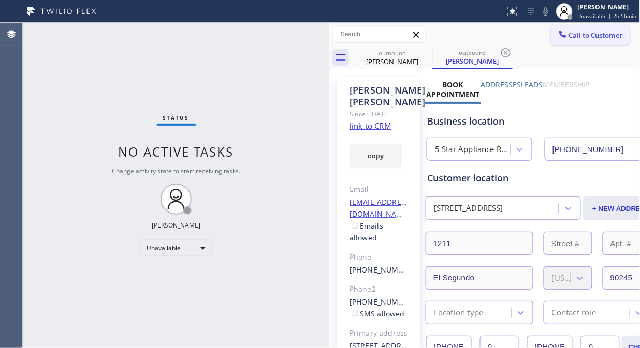
click at [569, 35] on span "Call to Customer" at bounding box center [596, 35] width 54 height 9
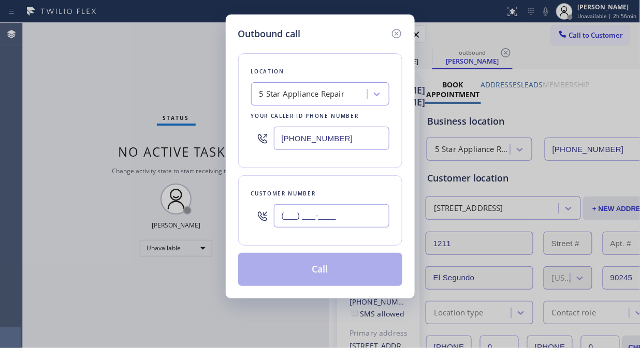
drag, startPoint x: 326, startPoint y: 223, endPoint x: 335, endPoint y: 219, distance: 9.5
click at [325, 223] on input "(___) ___-____" at bounding box center [331, 215] width 115 height 23
paste input "832) 439-9304"
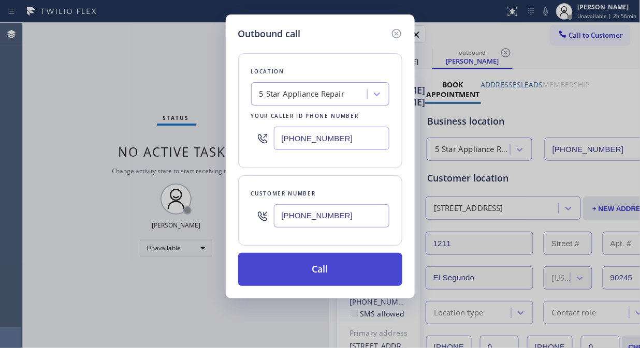
type input "(832) 439-9304"
click at [338, 268] on button "Call" at bounding box center [320, 269] width 164 height 33
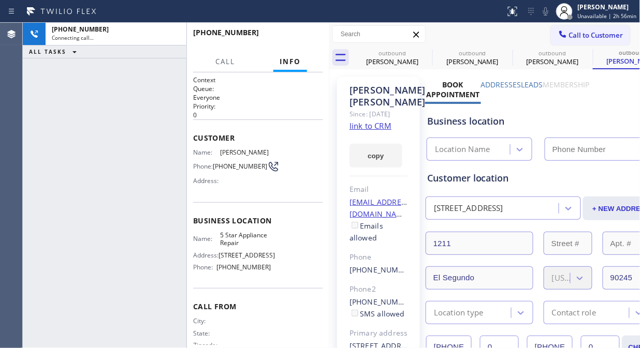
type input "(855) 731-4952"
click at [549, 8] on icon at bounding box center [545, 11] width 12 height 12
drag, startPoint x: 166, startPoint y: 36, endPoint x: 185, endPoint y: 40, distance: 19.1
click at [166, 36] on div at bounding box center [173, 34] width 14 height 12
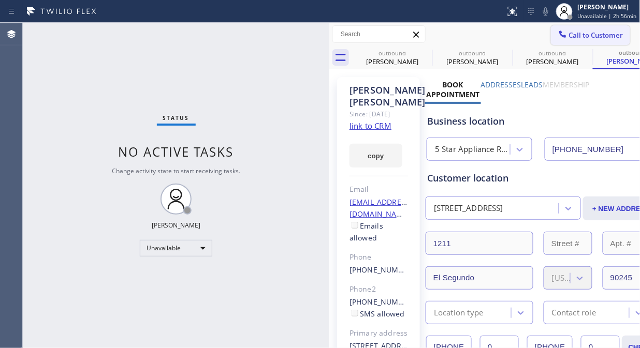
click at [593, 40] on button "Call to Customer" at bounding box center [590, 35] width 79 height 20
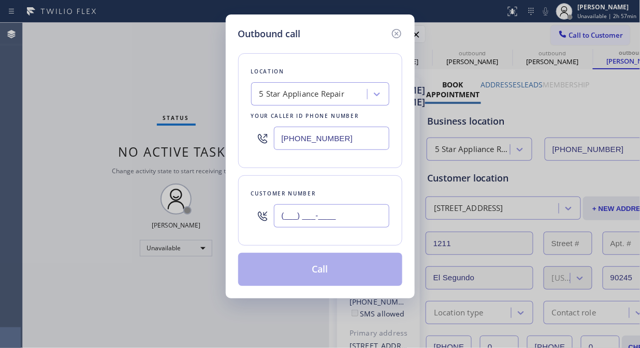
click at [278, 211] on input "(___) ___-____" at bounding box center [331, 215] width 115 height 23
paste input "954) 812-2541"
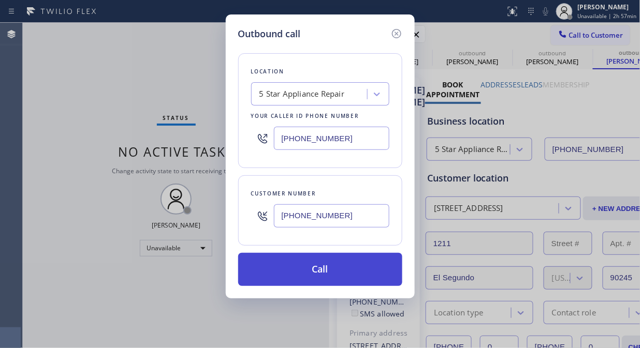
type input "(954) 812-2541"
click at [350, 280] on button "Call" at bounding box center [320, 269] width 164 height 33
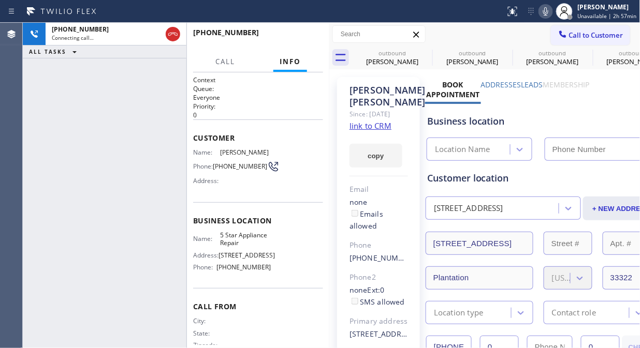
click at [548, 16] on icon at bounding box center [545, 11] width 12 height 12
type input "(855) 731-4952"
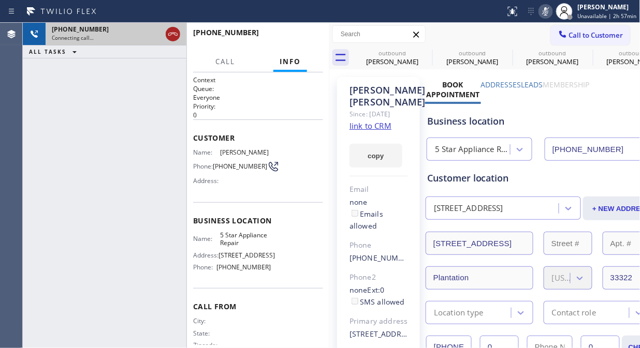
drag, startPoint x: 166, startPoint y: 39, endPoint x: 172, endPoint y: 40, distance: 5.8
click at [167, 39] on icon at bounding box center [173, 34] width 12 height 12
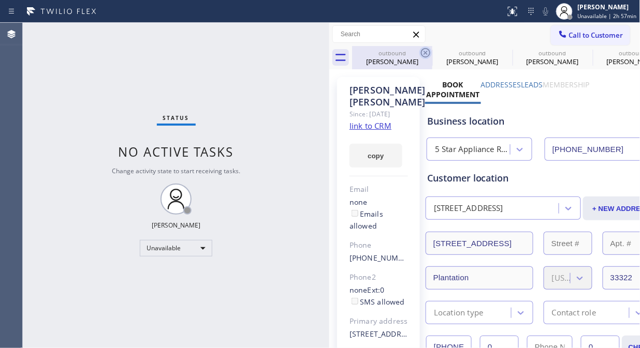
click at [429, 53] on icon at bounding box center [425, 53] width 12 height 12
click at [0, 0] on icon at bounding box center [0, 0] width 0 height 0
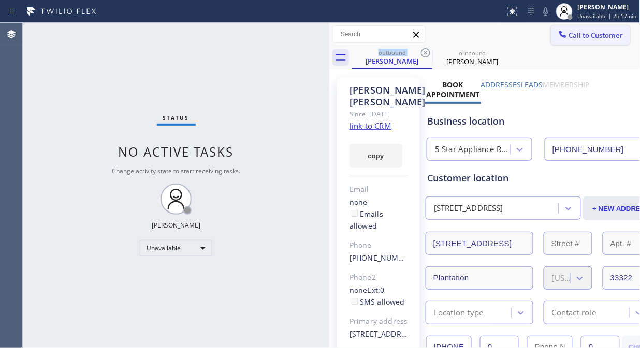
click at [570, 37] on span "Call to Customer" at bounding box center [596, 35] width 54 height 9
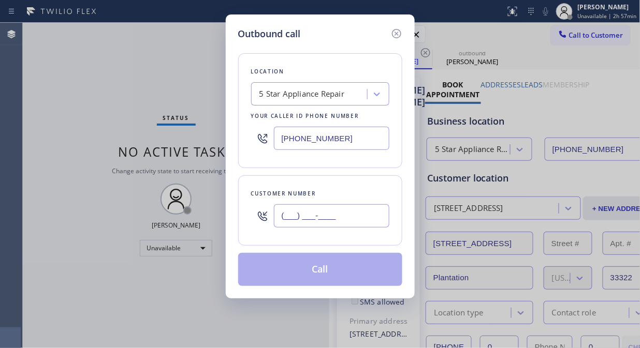
click at [288, 222] on input "(___) ___-____" at bounding box center [331, 215] width 115 height 23
paste input "253) 350-6350"
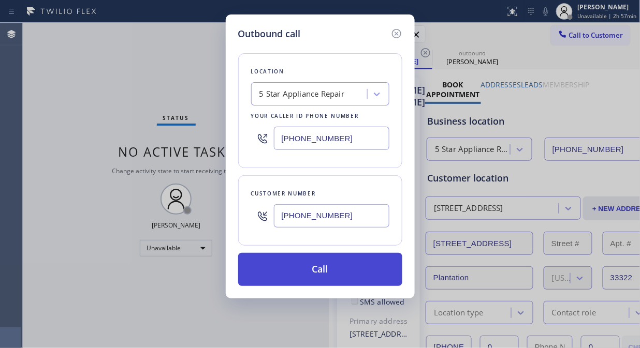
type input "(253) 350-6350"
click at [325, 267] on button "Call" at bounding box center [320, 269] width 164 height 33
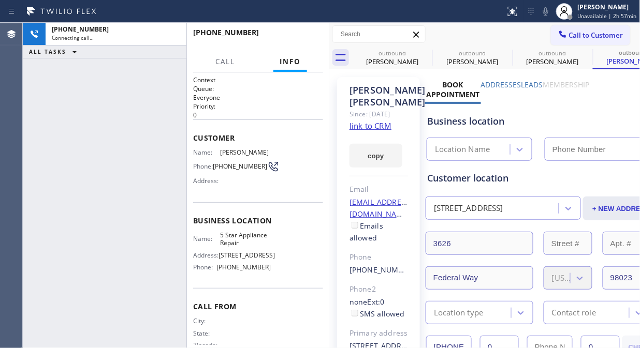
type input "(855) 731-4952"
click at [552, 13] on icon at bounding box center [545, 11] width 12 height 12
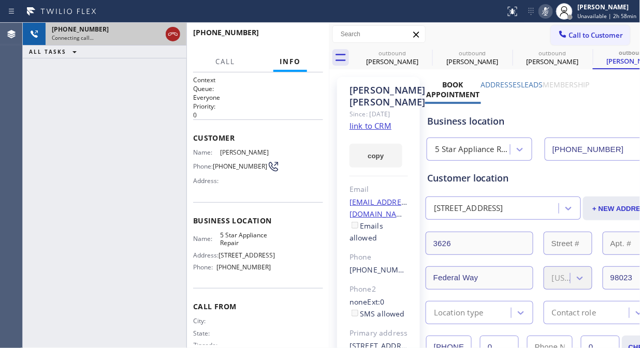
click at [169, 35] on icon at bounding box center [173, 34] width 12 height 12
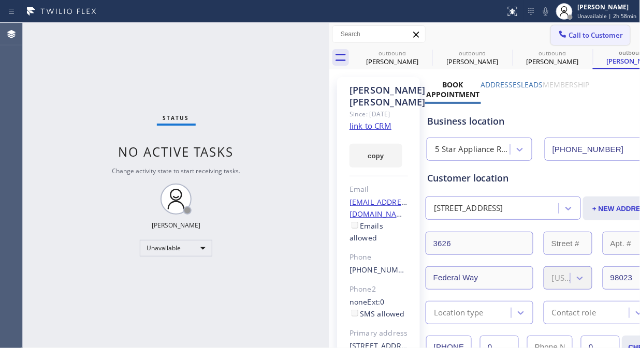
click at [579, 34] on span "Call to Customer" at bounding box center [596, 35] width 54 height 9
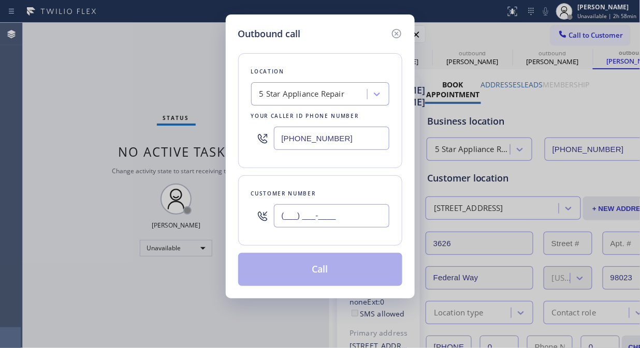
paste input "253) 350-6350"
click at [282, 215] on input "(253) 350-6350" at bounding box center [331, 215] width 115 height 23
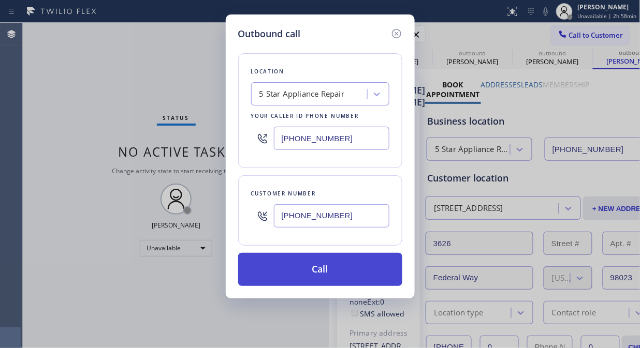
type input "(253) 350-6350"
click at [335, 268] on button "Call" at bounding box center [320, 269] width 164 height 33
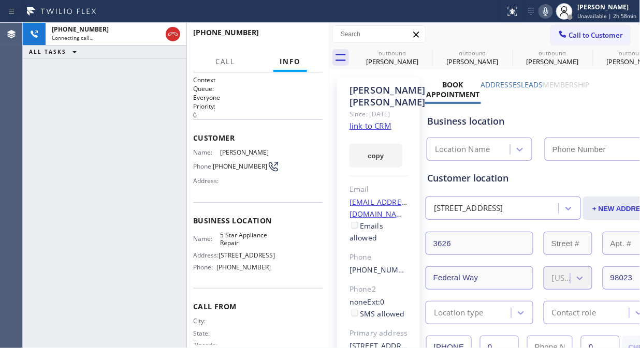
type input "(855) 731-4952"
click at [551, 18] on button at bounding box center [545, 11] width 14 height 14
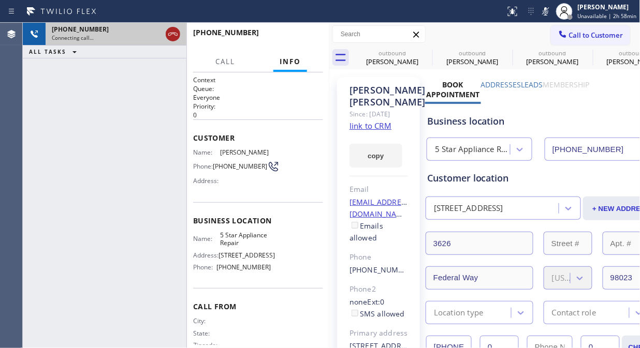
click at [174, 33] on icon at bounding box center [172, 34] width 9 height 3
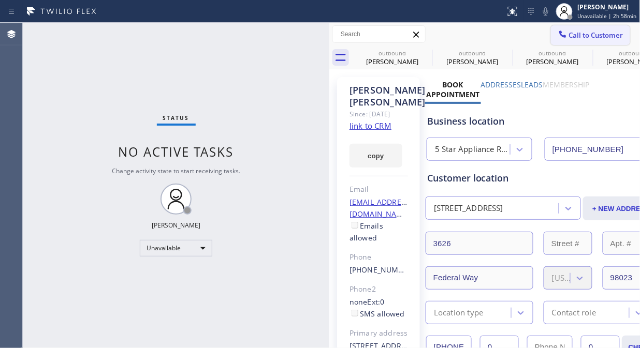
click at [597, 33] on span "Call to Customer" at bounding box center [596, 35] width 54 height 9
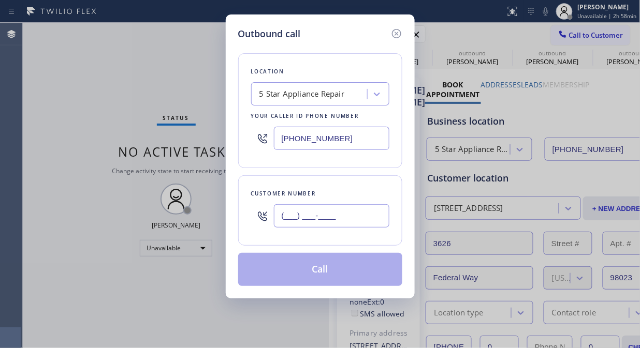
click at [320, 219] on input "(___) ___-____" at bounding box center [331, 215] width 115 height 23
paste input "650) 465-2528"
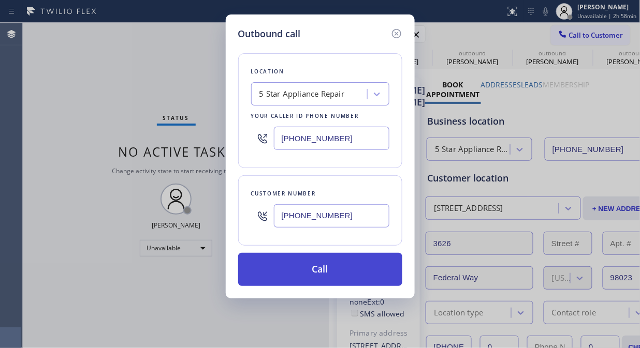
type input "(650) 465-2528"
click at [350, 274] on button "Call" at bounding box center [320, 269] width 164 height 33
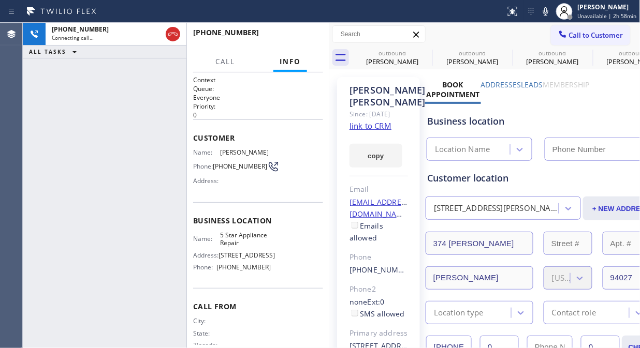
type input "(855) 731-4952"
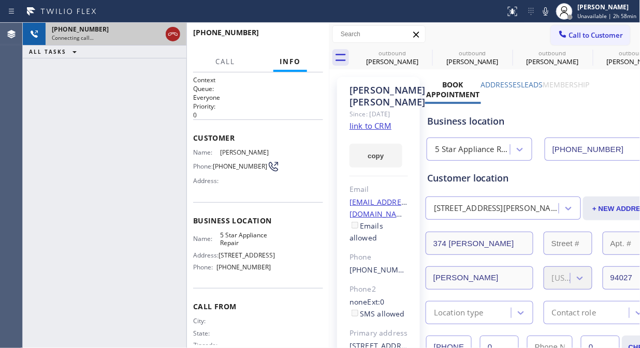
click at [173, 35] on icon at bounding box center [173, 34] width 12 height 12
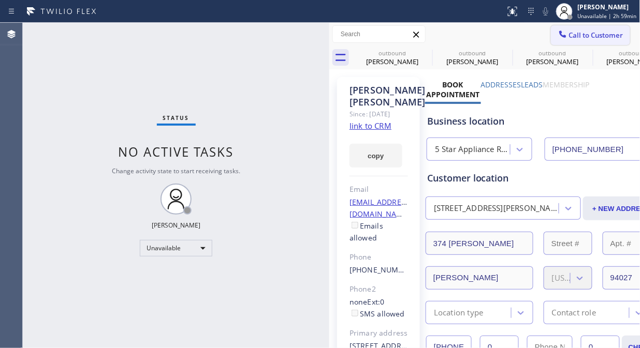
click at [584, 38] on span "Call to Customer" at bounding box center [596, 35] width 54 height 9
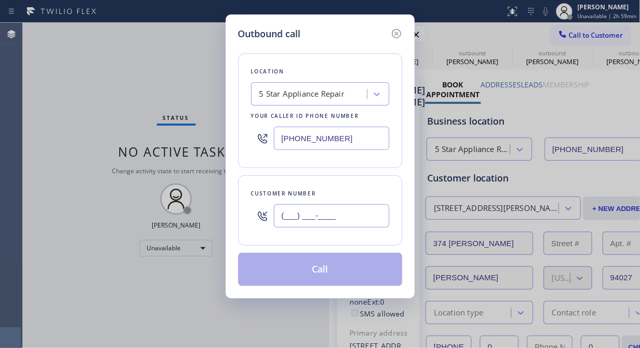
click at [282, 219] on input "(___) ___-____" at bounding box center [331, 215] width 115 height 23
paste input "310) 589-9983"
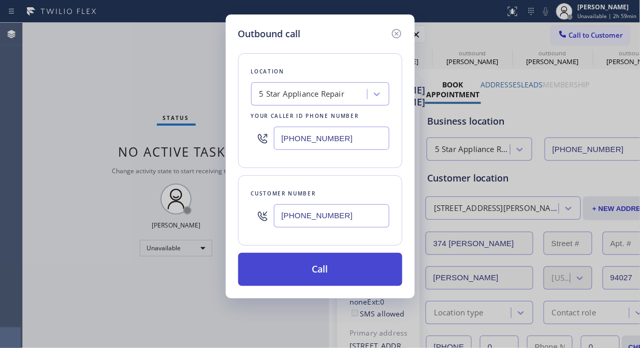
type input "(310) 589-9983"
click at [335, 270] on button "Call" at bounding box center [320, 269] width 164 height 33
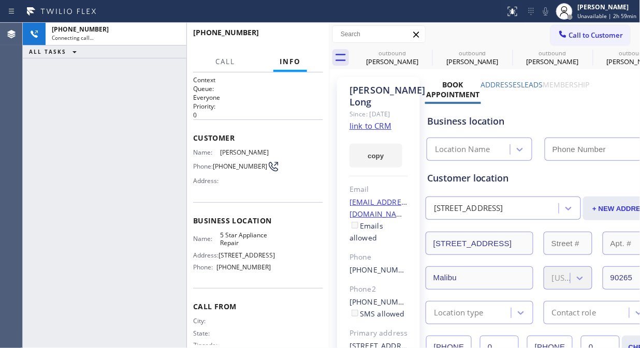
type input "(855) 731-4952"
click at [545, 11] on icon at bounding box center [545, 11] width 12 height 12
click at [544, 13] on icon at bounding box center [545, 11] width 12 height 12
drag, startPoint x: 296, startPoint y: 30, endPoint x: 296, endPoint y: 36, distance: 6.2
click at [296, 31] on button "HANG UP" at bounding box center [299, 37] width 48 height 14
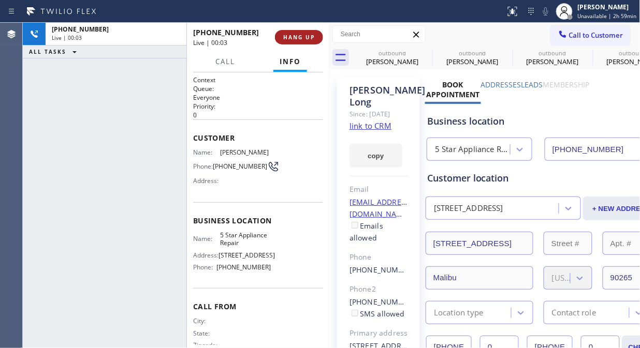
click at [296, 39] on span "HANG UP" at bounding box center [299, 37] width 32 height 7
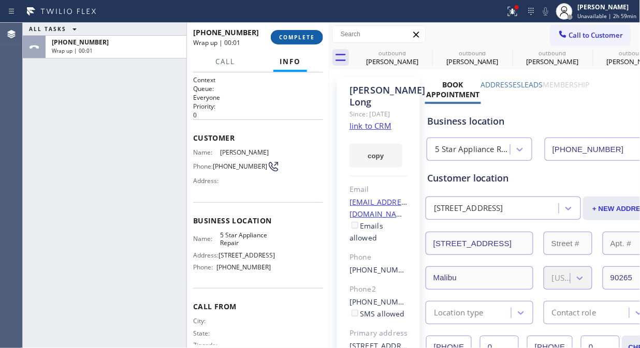
click at [295, 39] on span "COMPLETE" at bounding box center [297, 37] width 36 height 7
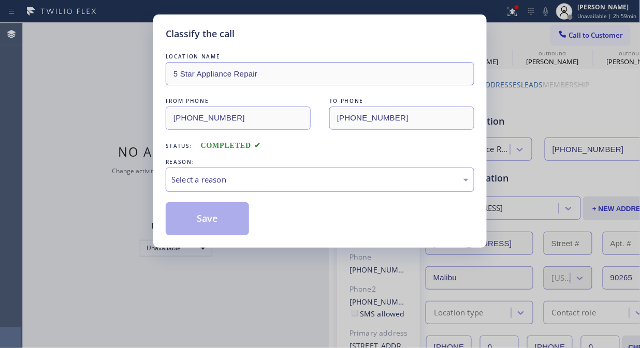
click at [295, 171] on div "Select a reason" at bounding box center [320, 180] width 308 height 24
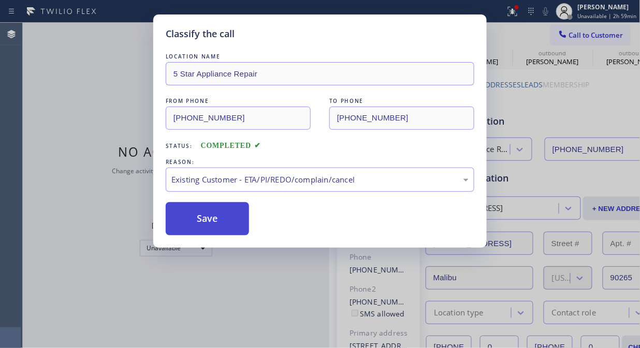
click at [214, 209] on button "Save" at bounding box center [207, 218] width 83 height 33
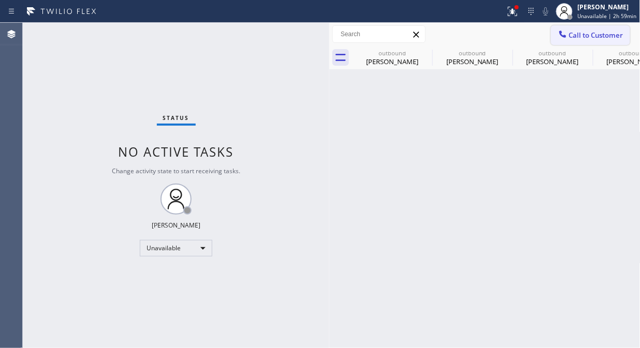
click at [558, 29] on icon at bounding box center [562, 34] width 10 height 10
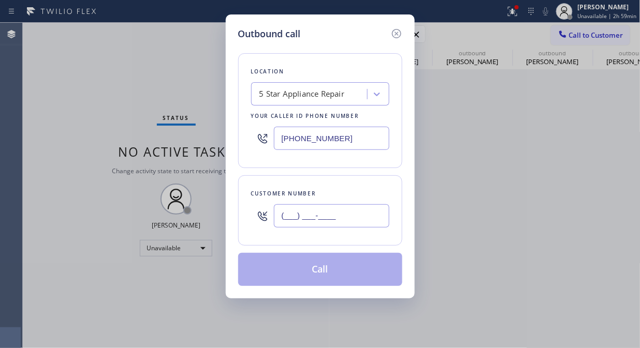
click at [312, 218] on input "(___) ___-____" at bounding box center [331, 215] width 115 height 23
paste input "562) 445-6535"
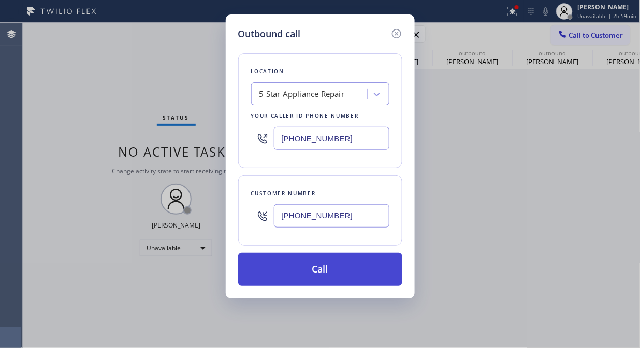
type input "(562) 445-6535"
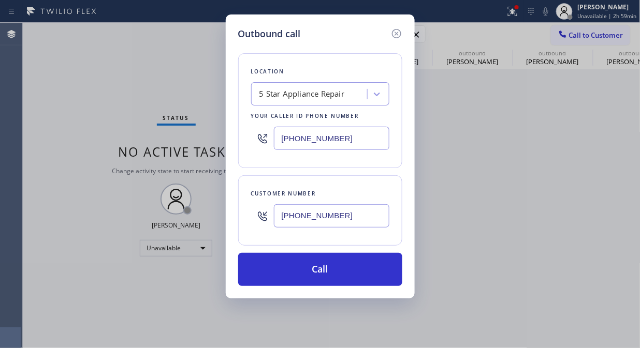
drag, startPoint x: 335, startPoint y: 270, endPoint x: 394, endPoint y: 162, distance: 123.2
click at [335, 270] on button "Call" at bounding box center [320, 269] width 164 height 33
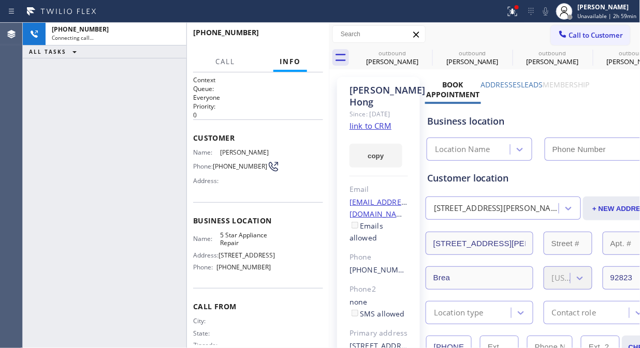
type input "(855) 731-4952"
drag, startPoint x: 173, startPoint y: 32, endPoint x: 184, endPoint y: 161, distance: 129.3
click at [184, 161] on div "+15624456535 Connecting call… ALL TASKS ALL TASKS ACTIVE TASKS TASKS IN WRAP UP…" at bounding box center [176, 186] width 306 height 326
click at [175, 32] on icon at bounding box center [173, 34] width 12 height 12
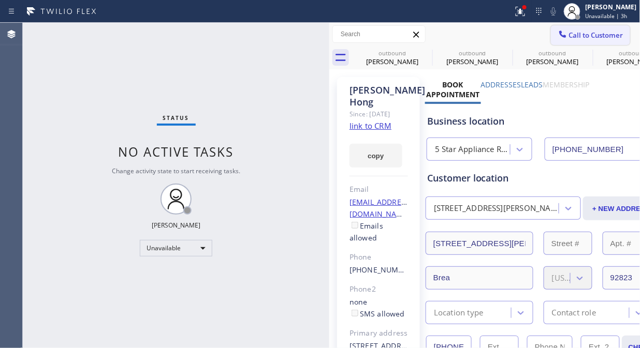
click at [575, 39] on span "Call to Customer" at bounding box center [596, 35] width 54 height 9
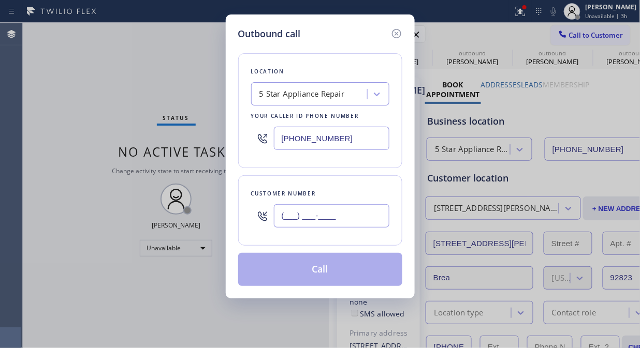
click at [301, 223] on input "(___) ___-____" at bounding box center [331, 215] width 115 height 23
paste input "626) 641-8559"
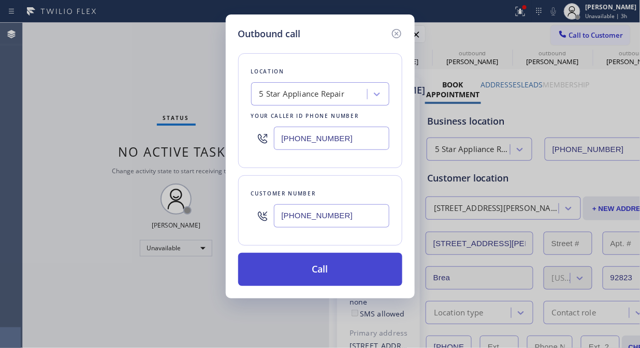
type input "(626) 641-8559"
drag, startPoint x: 350, startPoint y: 270, endPoint x: 357, endPoint y: 270, distance: 7.2
click at [354, 270] on button "Call" at bounding box center [320, 269] width 164 height 33
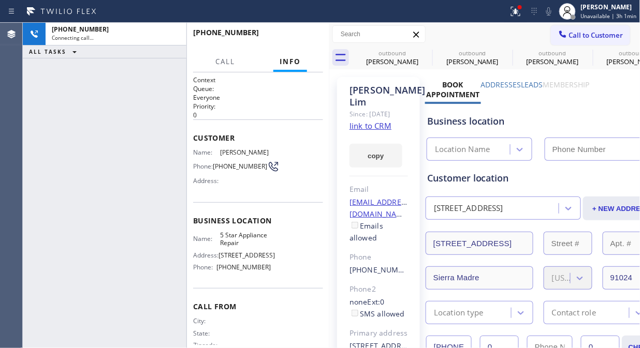
type input "(855) 731-4952"
click at [288, 31] on button "HANG UP" at bounding box center [299, 37] width 48 height 14
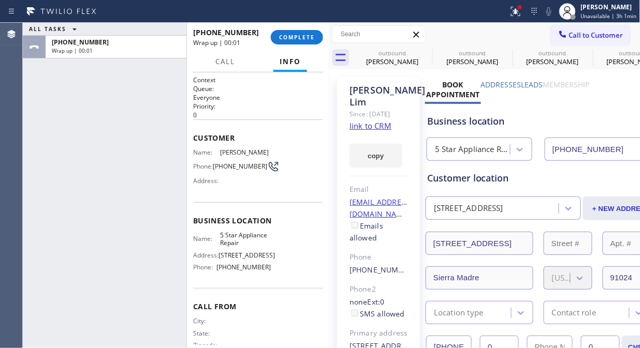
click at [296, 28] on div "+16266418559 Wrap up | 00:01 COMPLETE" at bounding box center [258, 37] width 130 height 27
click at [294, 40] on span "COMPLETE" at bounding box center [297, 37] width 36 height 7
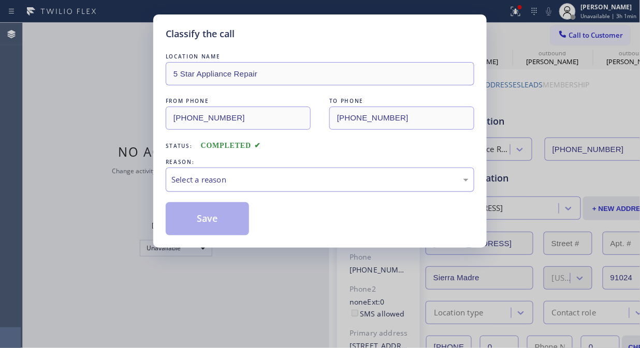
click at [296, 183] on div "Select a reason" at bounding box center [319, 180] width 297 height 12
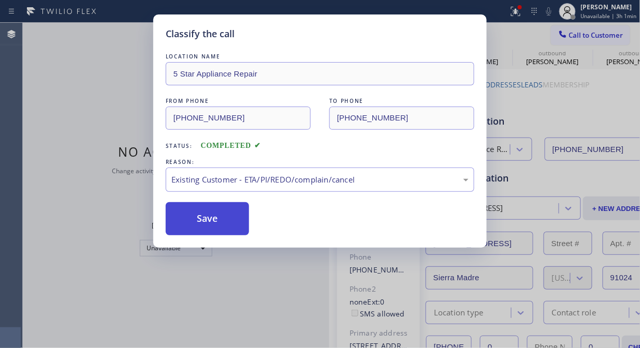
drag, startPoint x: 303, startPoint y: 237, endPoint x: 247, endPoint y: 230, distance: 56.4
click at [220, 224] on button "Save" at bounding box center [207, 218] width 83 height 33
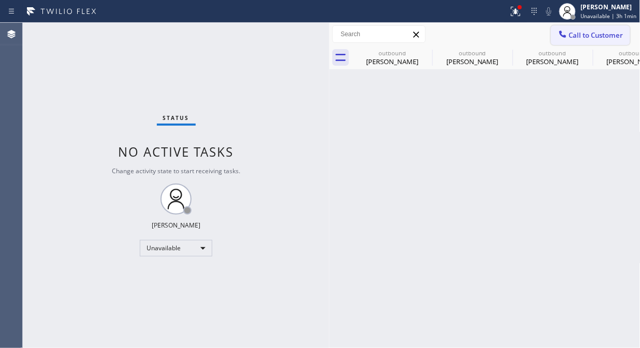
click at [573, 34] on span "Call to Customer" at bounding box center [596, 35] width 54 height 9
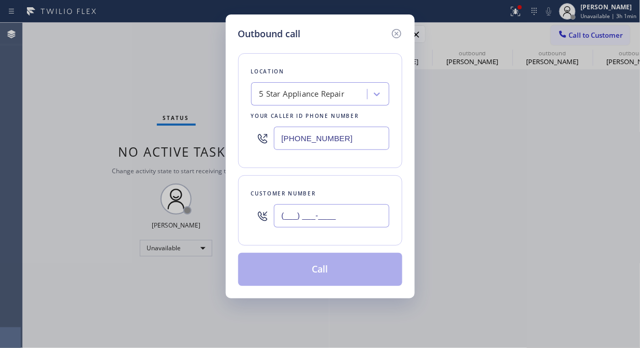
click at [285, 218] on input "(___) ___-____" at bounding box center [331, 215] width 115 height 23
paste input "310) 801-0598"
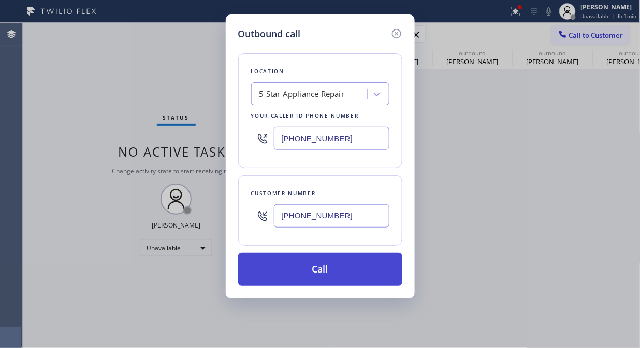
type input "(310) 801-0598"
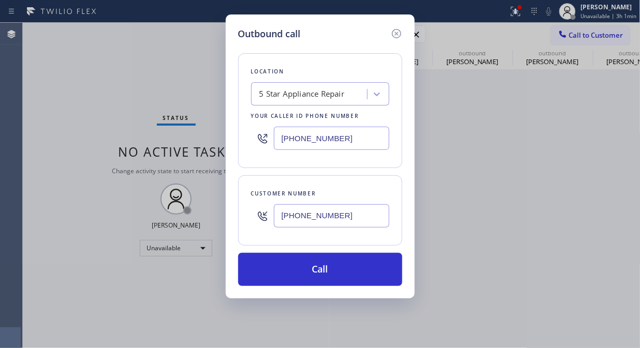
drag, startPoint x: 319, startPoint y: 263, endPoint x: 410, endPoint y: 157, distance: 139.5
click at [322, 263] on button "Call" at bounding box center [320, 269] width 164 height 33
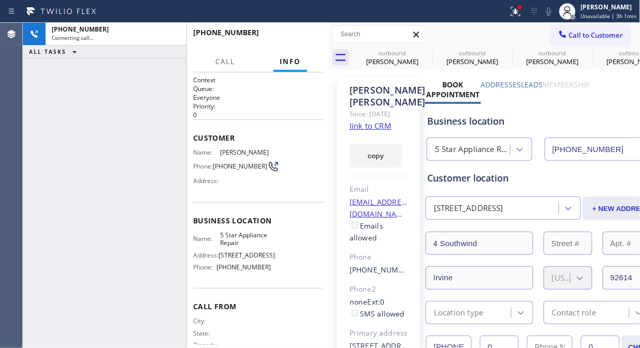
type input "(855) 731-4952"
click at [0, 0] on icon at bounding box center [0, 0] width 0 height 0
click at [501, 53] on icon at bounding box center [505, 52] width 9 height 9
click at [0, 0] on icon at bounding box center [0, 0] width 0 height 0
click at [425, 52] on icon at bounding box center [425, 52] width 9 height 9
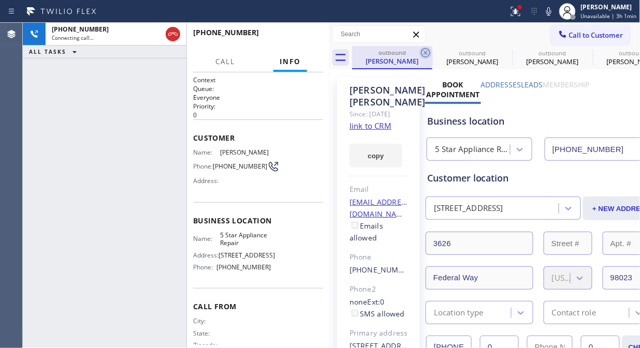
click at [0, 0] on icon at bounding box center [0, 0] width 0 height 0
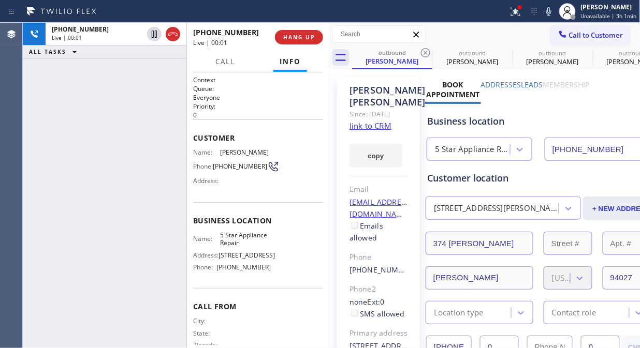
click at [425, 52] on icon at bounding box center [425, 52] width 9 height 9
click at [0, 0] on icon at bounding box center [0, 0] width 0 height 0
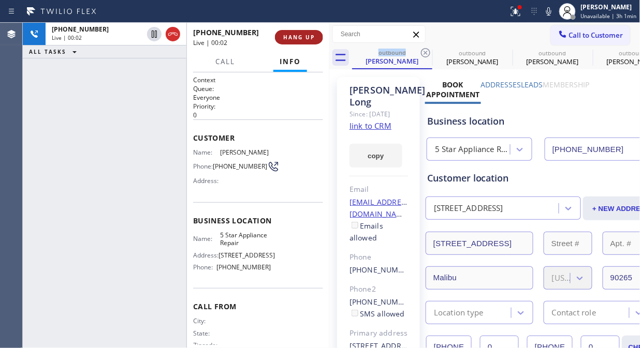
click at [292, 37] on span "HANG UP" at bounding box center [299, 37] width 32 height 7
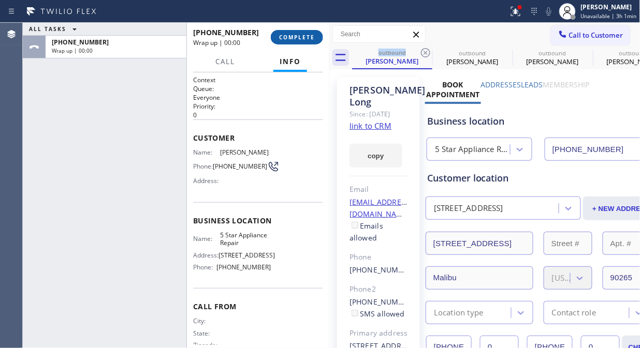
click at [290, 33] on button "COMPLETE" at bounding box center [297, 37] width 52 height 14
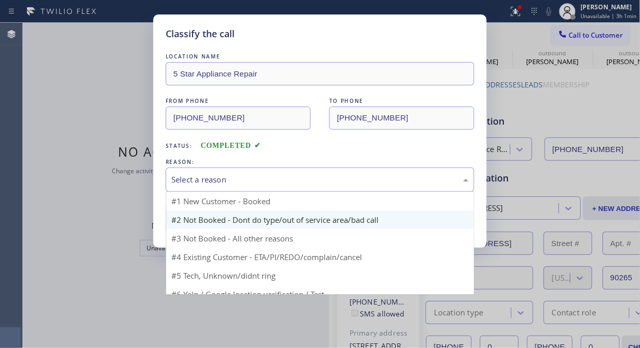
drag, startPoint x: 317, startPoint y: 180, endPoint x: 306, endPoint y: 220, distance: 41.3
click at [317, 183] on div "Select a reason" at bounding box center [319, 180] width 297 height 12
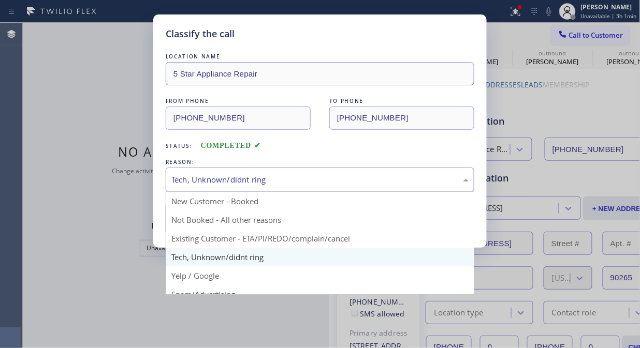
click at [277, 187] on div "Tech, Unknown/didnt ring" at bounding box center [320, 180] width 308 height 24
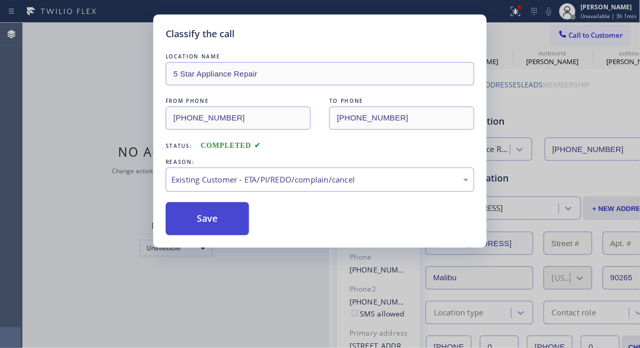
drag, startPoint x: 214, startPoint y: 217, endPoint x: 252, endPoint y: 1, distance: 220.1
click at [216, 216] on button "Save" at bounding box center [207, 218] width 83 height 33
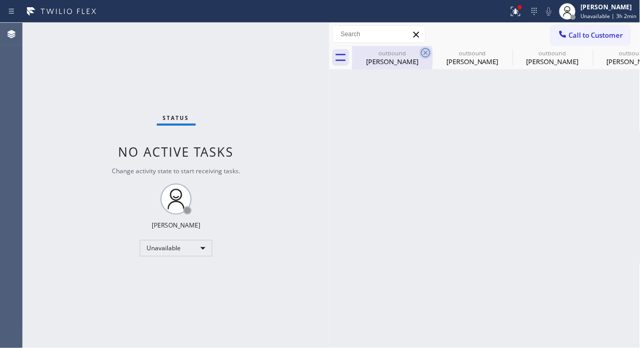
click at [425, 52] on icon at bounding box center [425, 52] width 9 height 9
click at [0, 0] on icon at bounding box center [0, 0] width 0 height 0
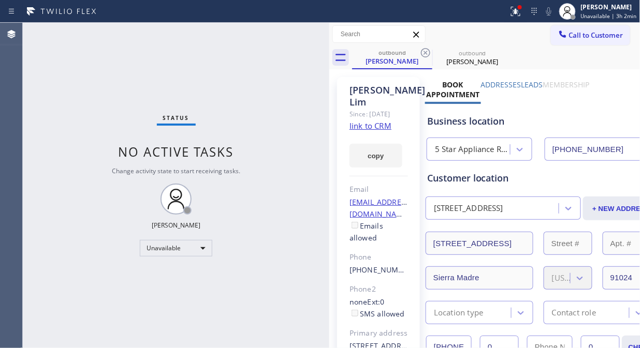
click at [425, 52] on icon at bounding box center [425, 52] width 9 height 9
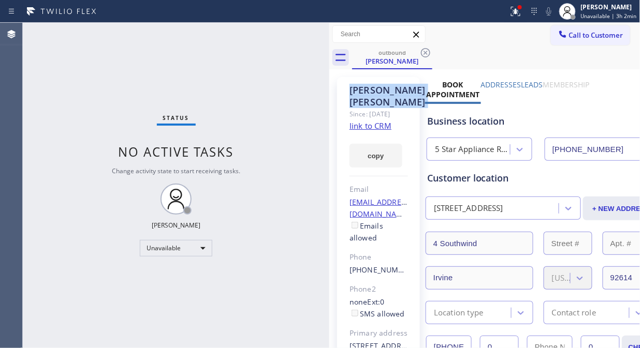
click at [425, 52] on icon at bounding box center [425, 52] width 9 height 9
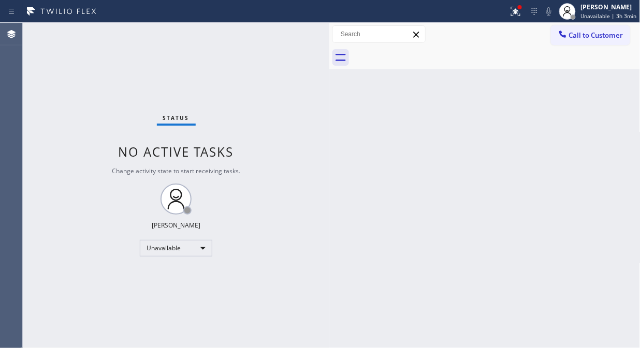
drag, startPoint x: 609, startPoint y: 33, endPoint x: 359, endPoint y: 125, distance: 266.3
click at [601, 36] on span "Call to Customer" at bounding box center [596, 35] width 54 height 9
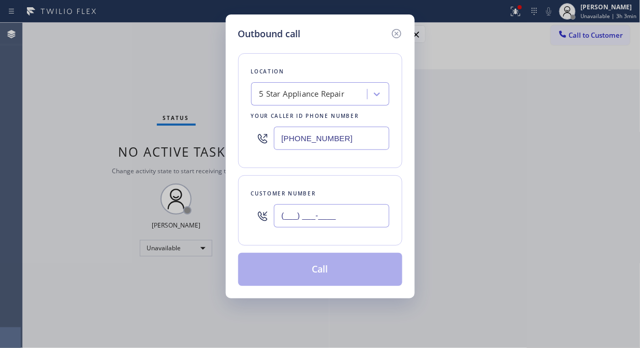
click at [282, 217] on input "(___) ___-____" at bounding box center [331, 215] width 115 height 23
paste input "714) 389-4455"
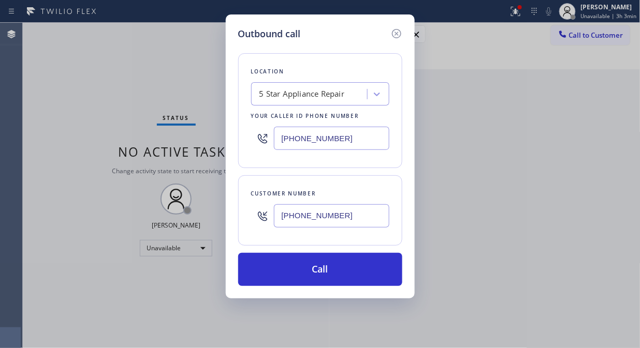
type input "(714) 389-4455"
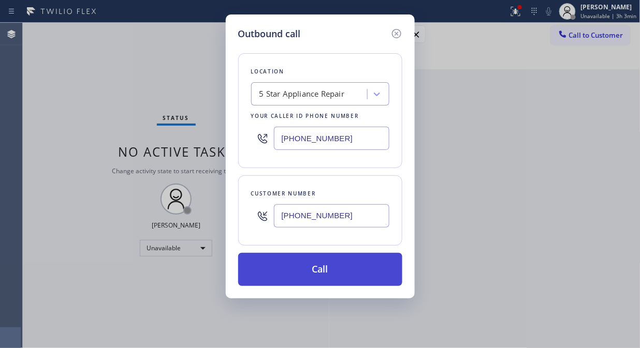
click at [328, 271] on button "Call" at bounding box center [320, 269] width 164 height 33
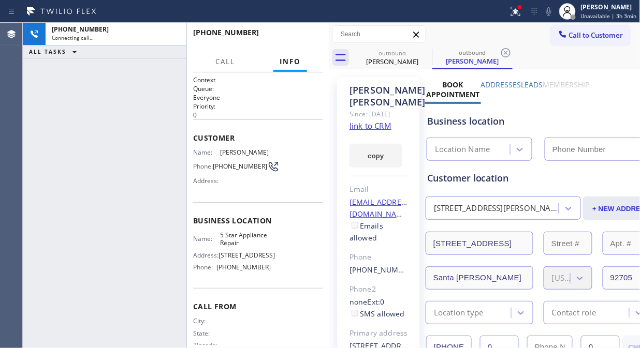
type input "(855) 731-4952"
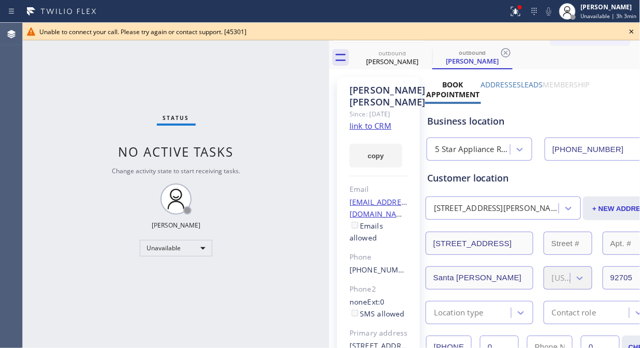
click at [635, 30] on icon at bounding box center [631, 31] width 12 height 12
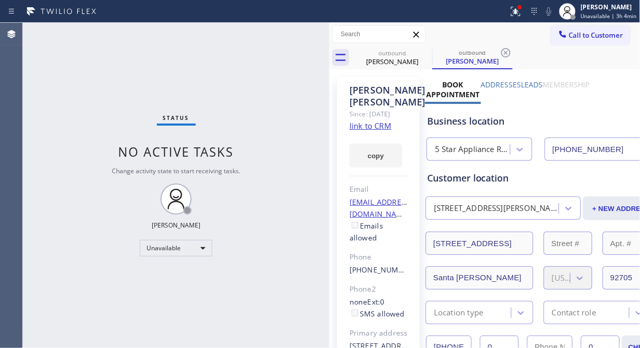
drag, startPoint x: 609, startPoint y: 33, endPoint x: 523, endPoint y: 96, distance: 107.0
click at [607, 34] on span "Call to Customer" at bounding box center [596, 35] width 54 height 9
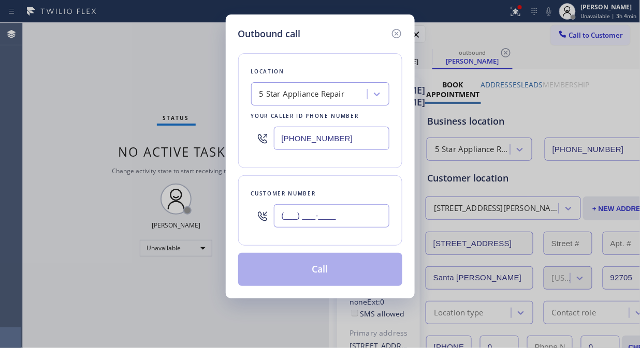
click at [363, 210] on input "(___) ___-____" at bounding box center [331, 215] width 115 height 23
paste input "626) 792-6572"
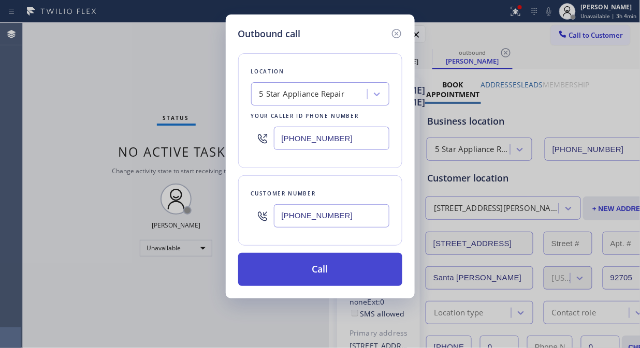
type input "(626) 792-6572"
click at [350, 273] on button "Call" at bounding box center [320, 269] width 164 height 33
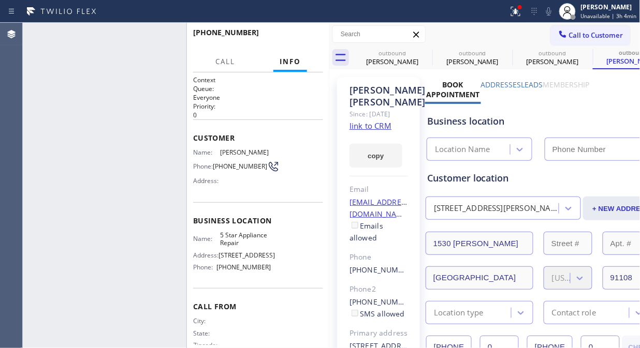
type input "(855) 731-4952"
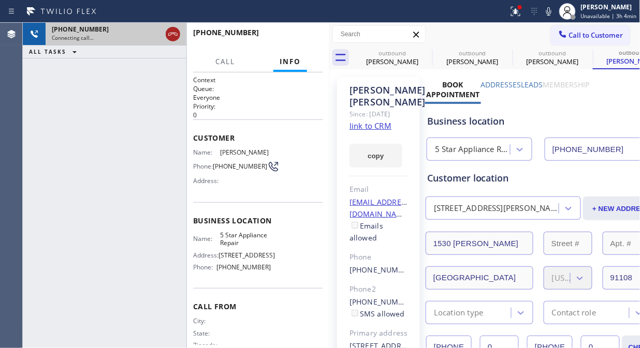
click at [174, 39] on icon at bounding box center [173, 34] width 12 height 12
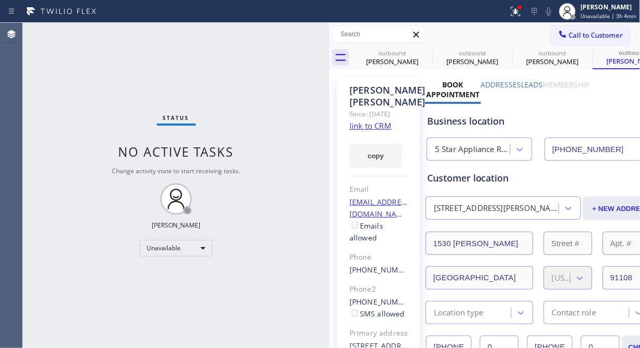
click at [577, 37] on span "Call to Customer" at bounding box center [596, 35] width 54 height 9
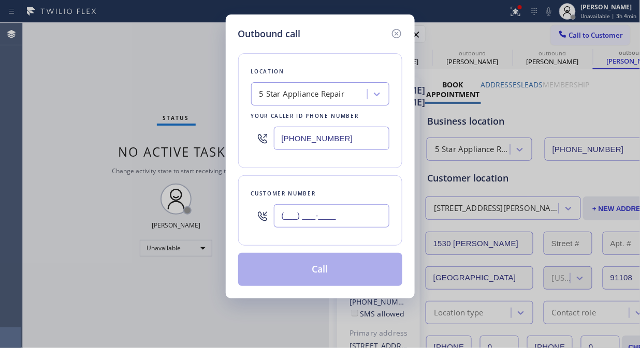
click at [302, 220] on input "(___) ___-____" at bounding box center [331, 215] width 115 height 23
paste input "626) 792-6572"
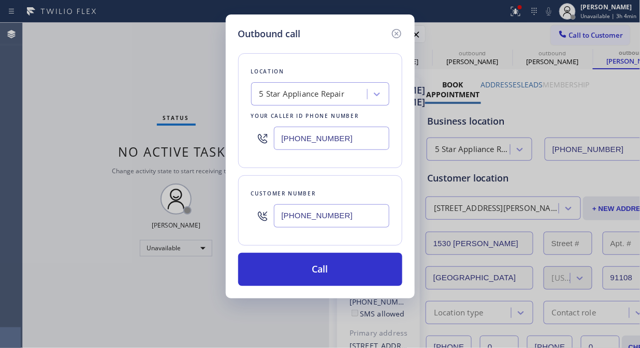
type input "(626) 792-6572"
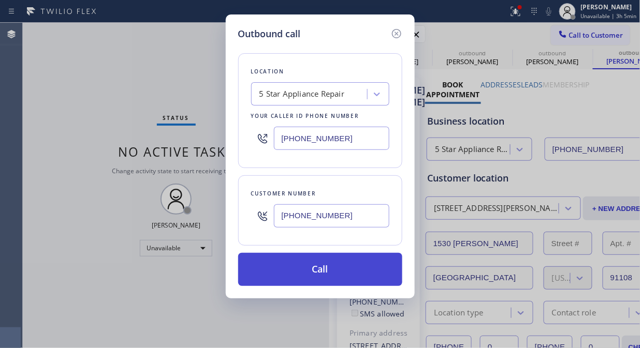
click at [308, 272] on button "Call" at bounding box center [320, 269] width 164 height 33
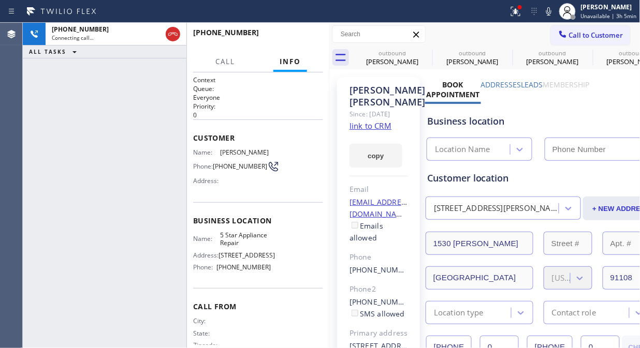
type input "(855) 731-4952"
click at [548, 13] on icon at bounding box center [548, 11] width 12 height 12
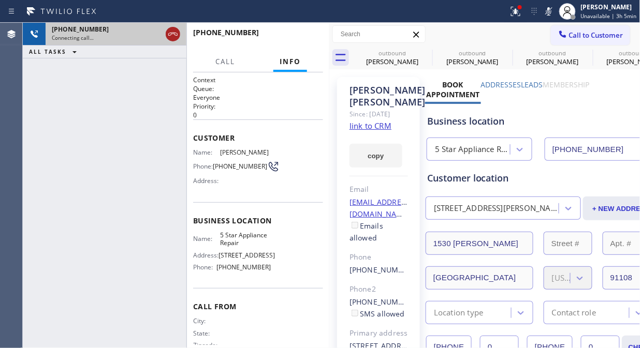
click at [174, 35] on icon at bounding box center [173, 34] width 12 height 12
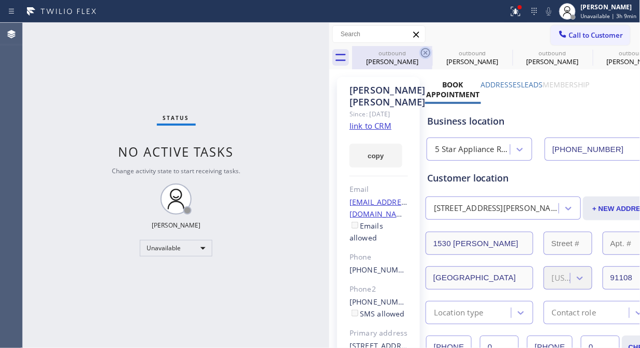
click at [425, 52] on icon at bounding box center [425, 52] width 9 height 9
click at [0, 0] on icon at bounding box center [0, 0] width 0 height 0
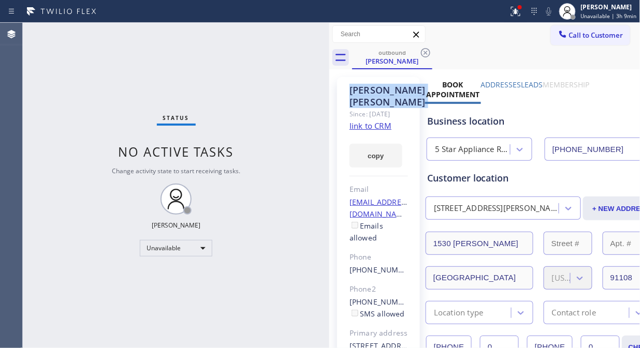
click at [425, 52] on icon at bounding box center [425, 53] width 12 height 12
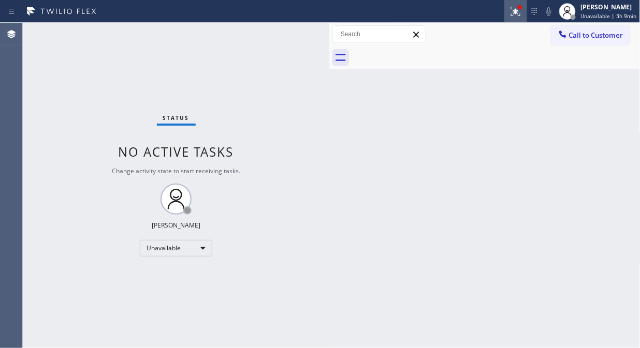
click at [511, 8] on icon at bounding box center [515, 11] width 12 height 12
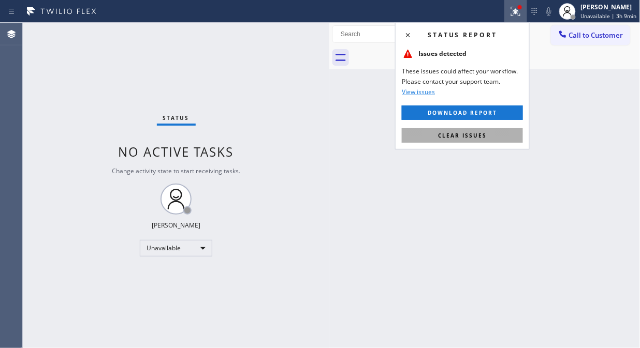
click at [491, 136] on button "Clear issues" at bounding box center [462, 135] width 121 height 14
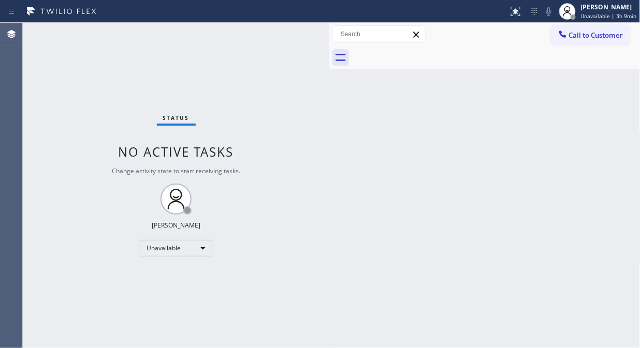
click at [565, 36] on icon at bounding box center [562, 34] width 7 height 7
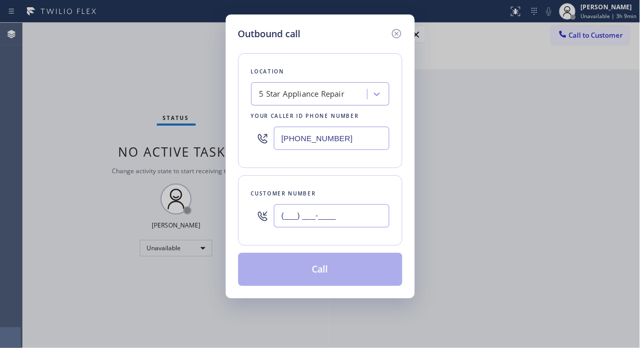
click at [336, 221] on input "(___) ___-____" at bounding box center [331, 215] width 115 height 23
paste input "626) 405-1769"
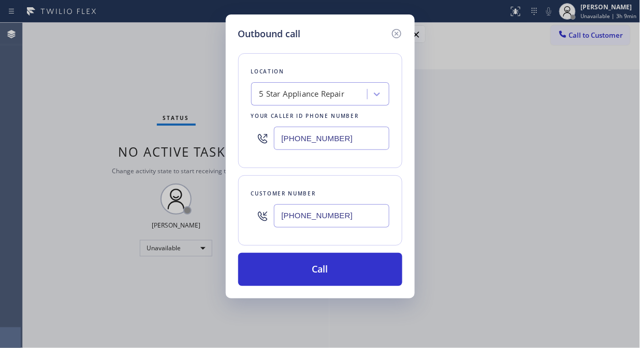
type input "(626) 405-1769"
click at [47, 78] on div "Outbound call Location 5 Star Appliance Repair Your caller id phone number (855…" at bounding box center [320, 174] width 640 height 348
drag, startPoint x: 286, startPoint y: 212, endPoint x: 282, endPoint y: 217, distance: 6.3
click at [283, 212] on input "(626) 405-1769" at bounding box center [331, 215] width 115 height 23
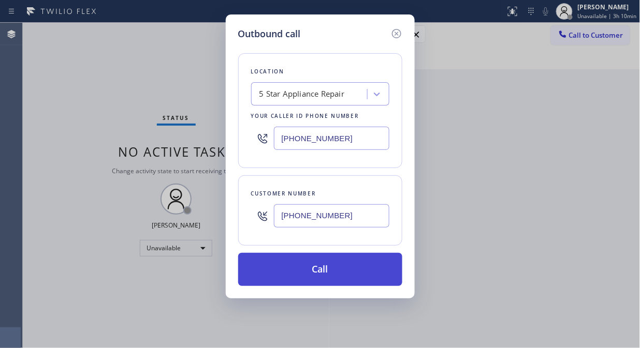
click at [295, 258] on button "Call" at bounding box center [320, 269] width 164 height 33
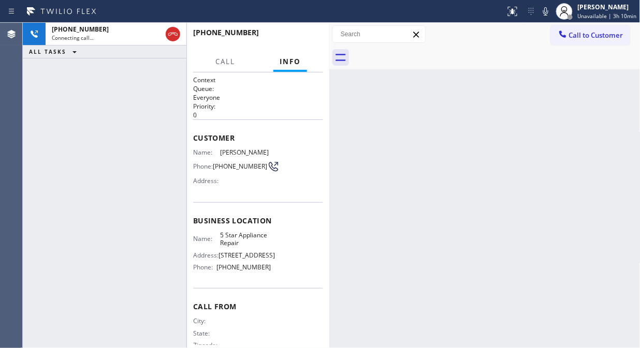
click at [546, 12] on icon at bounding box center [545, 11] width 12 height 12
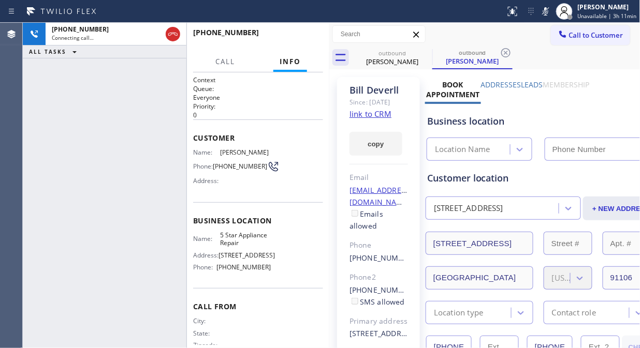
type input "(855) 731-4952"
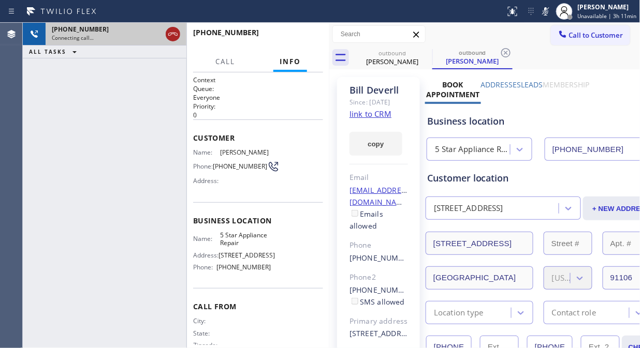
click at [172, 34] on icon at bounding box center [172, 34] width 9 height 3
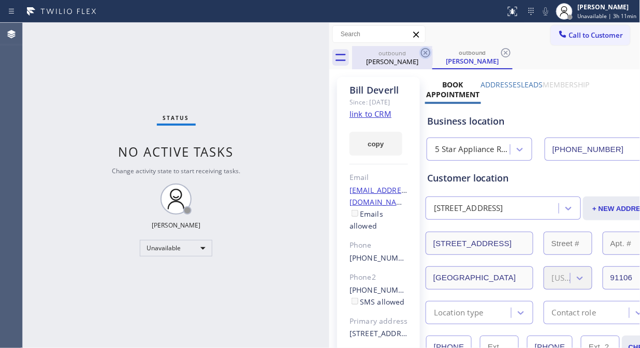
click at [425, 51] on icon at bounding box center [425, 53] width 12 height 12
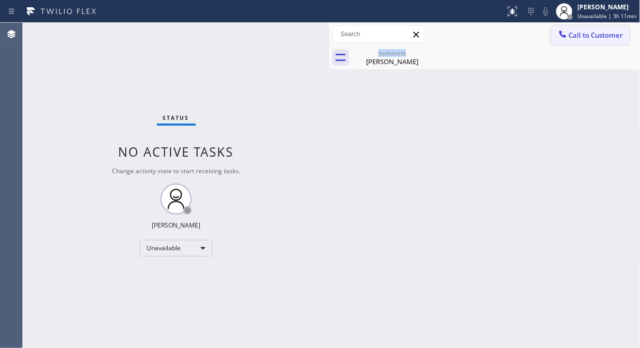
click at [588, 37] on span "Call to Customer" at bounding box center [596, 35] width 54 height 9
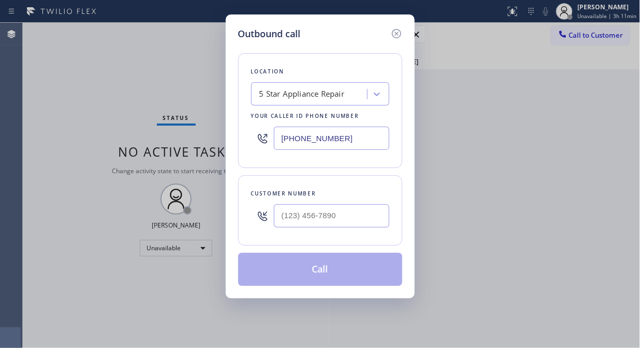
click at [347, 228] on div at bounding box center [331, 216] width 115 height 34
click at [349, 217] on input "(___) ___-____" at bounding box center [331, 215] width 115 height 23
paste input "212) 721-9205"
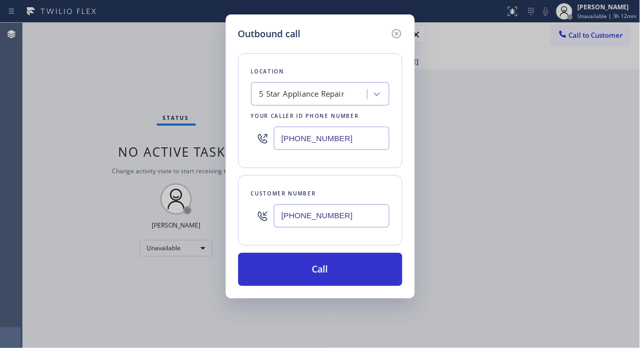
type input "(212) 721-9205"
click at [41, 158] on div "Outbound call Location 5 Star Appliance Repair Your caller id phone number (855…" at bounding box center [320, 174] width 640 height 348
drag, startPoint x: 79, startPoint y: 68, endPoint x: 100, endPoint y: 68, distance: 21.2
click at [78, 68] on div "Outbound call Location 5 Star Appliance Repair Your caller id phone number (855…" at bounding box center [320, 174] width 640 height 348
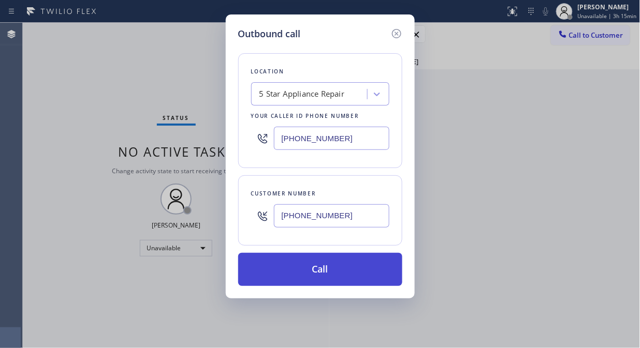
click at [332, 277] on button "Call" at bounding box center [320, 269] width 164 height 33
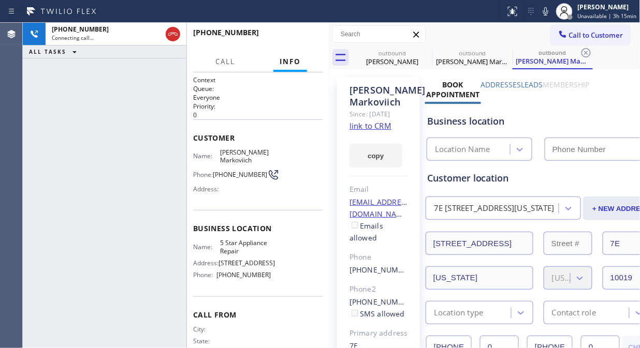
click at [545, 12] on icon at bounding box center [545, 11] width 12 height 12
type input "(855) 731-4952"
drag, startPoint x: 171, startPoint y: 34, endPoint x: 493, endPoint y: 118, distance: 332.8
click at [493, 118] on div "+12127219205 Live | 00:00 ALL TASKS ALL TASKS ACTIVE TASKS TASKS IN WRAP UP +12…" at bounding box center [331, 186] width 617 height 326
click at [547, 12] on icon at bounding box center [545, 11] width 12 height 12
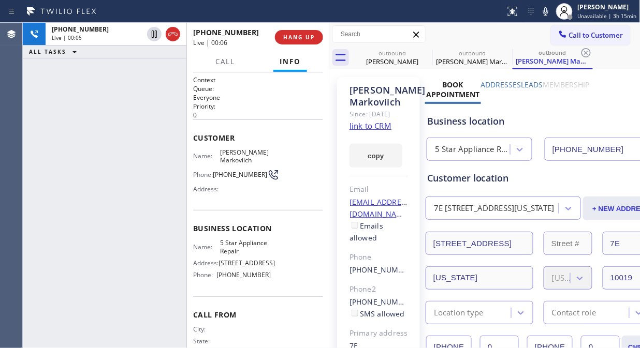
click at [377, 131] on link "link to CRM" at bounding box center [370, 126] width 42 height 10
click at [297, 34] on span "HANG UP" at bounding box center [299, 37] width 32 height 7
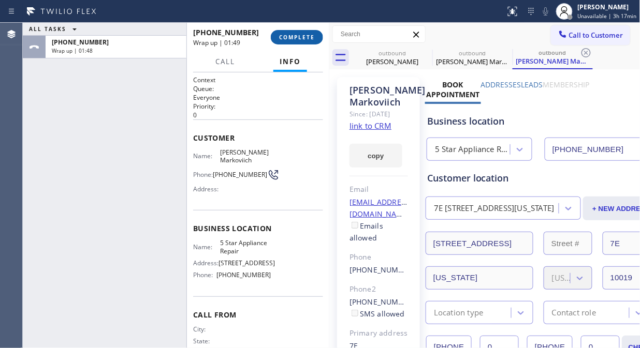
click at [298, 34] on span "COMPLETE" at bounding box center [297, 37] width 36 height 7
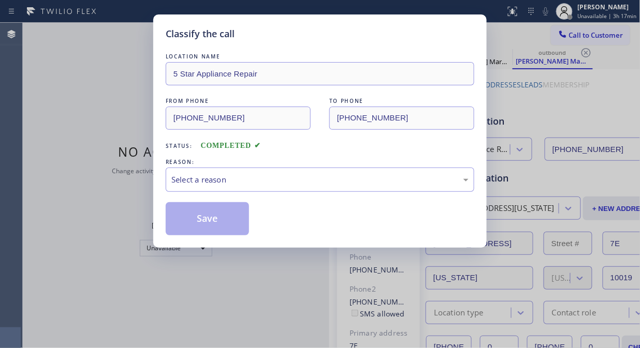
click at [286, 193] on div "LOCATION NAME 5 Star Appliance Repair FROM PHONE (855) 731-4952 TO PHONE (212) …" at bounding box center [320, 143] width 308 height 184
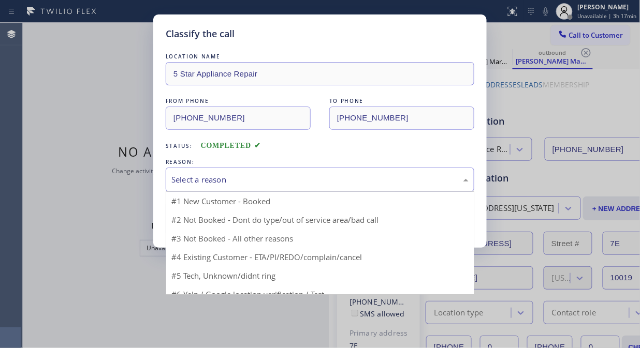
click at [303, 172] on div "Select a reason" at bounding box center [320, 180] width 308 height 24
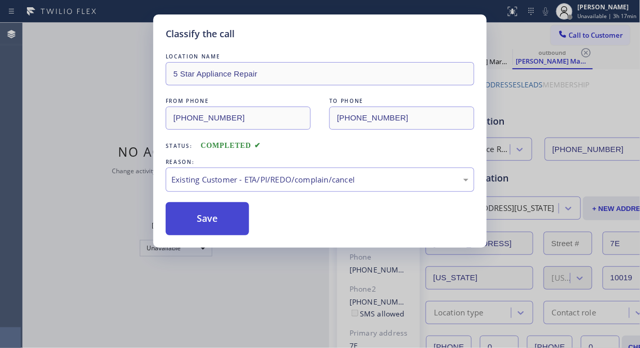
drag, startPoint x: 296, startPoint y: 238, endPoint x: 220, endPoint y: 231, distance: 75.4
click at [205, 226] on button "Save" at bounding box center [207, 218] width 83 height 33
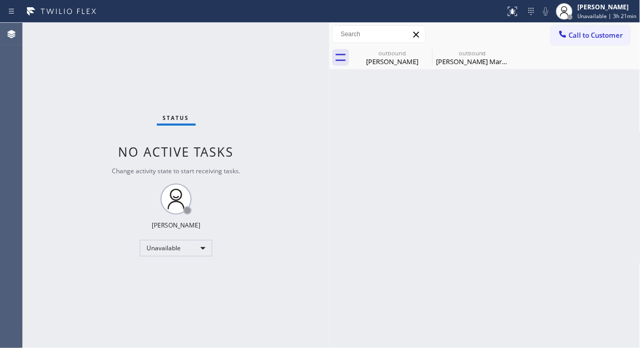
click at [47, 65] on div "Status No active tasks Change activity state to start receiving tasks. [PERSON_…" at bounding box center [176, 186] width 306 height 326
click at [423, 55] on icon at bounding box center [425, 53] width 12 height 12
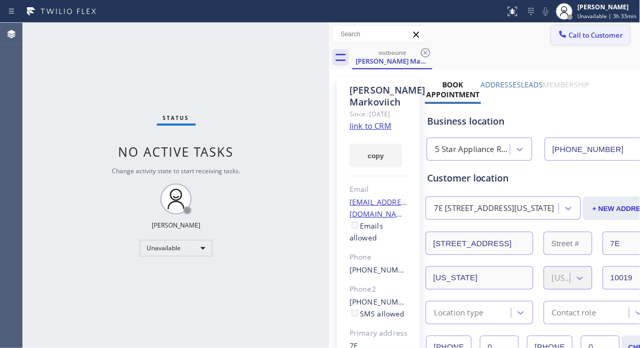
click at [559, 37] on icon at bounding box center [562, 34] width 7 height 7
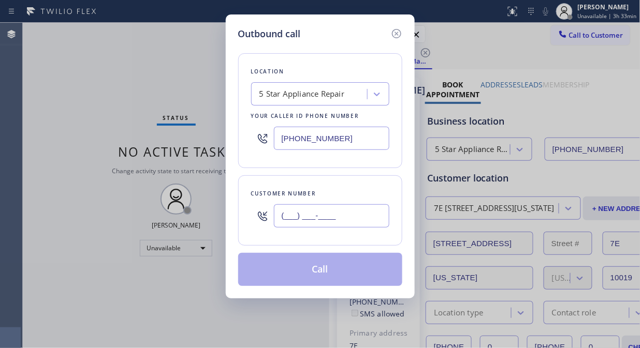
click at [299, 216] on input "(___) ___-____" at bounding box center [331, 215] width 115 height 23
paste input "949) 200-7015"
type input "(949) 200-7015"
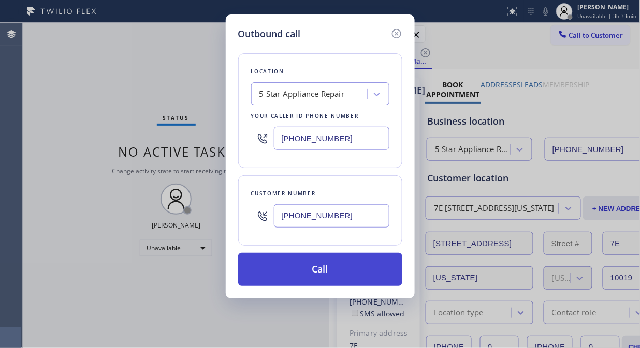
click at [345, 272] on button "Call" at bounding box center [320, 269] width 164 height 33
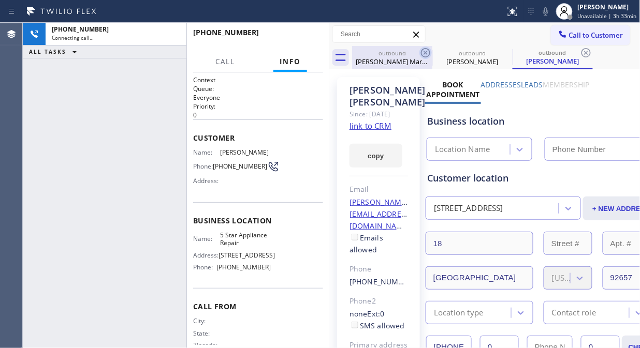
click at [421, 51] on icon at bounding box center [425, 52] width 9 height 9
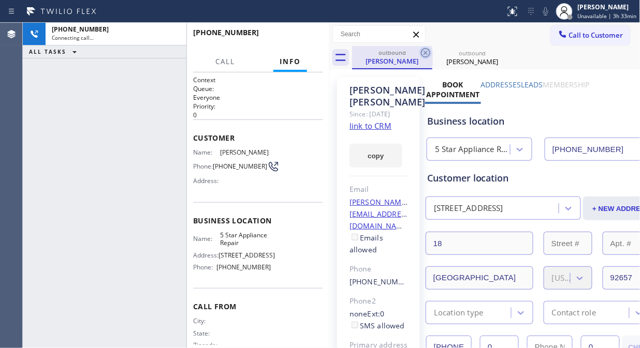
click at [421, 51] on icon at bounding box center [425, 52] width 9 height 9
type input "(855) 731-4952"
click at [89, 120] on div "+19492007015 Connecting call… ALL TASKS ALL TASKS ACTIVE TASKS TASKS IN WRAP UP" at bounding box center [105, 186] width 164 height 326
click at [100, 98] on div "+19492007015 Connecting call… ALL TASKS ALL TASKS ACTIVE TASKS TASKS IN WRAP UP" at bounding box center [105, 186] width 164 height 326
drag, startPoint x: 174, startPoint y: 34, endPoint x: 246, endPoint y: 31, distance: 72.0
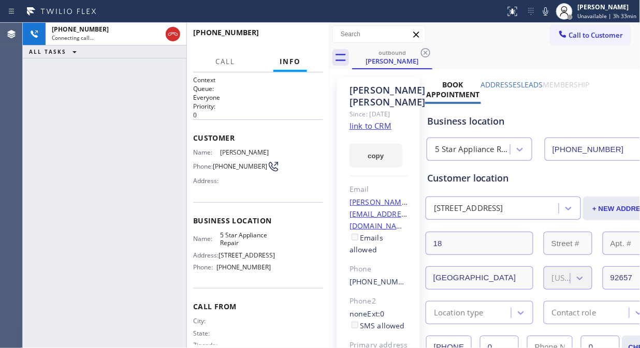
click at [173, 34] on icon at bounding box center [172, 34] width 9 height 3
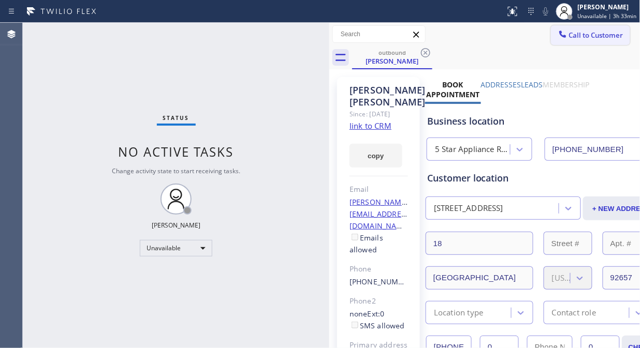
click at [569, 38] on span "Call to Customer" at bounding box center [596, 35] width 54 height 9
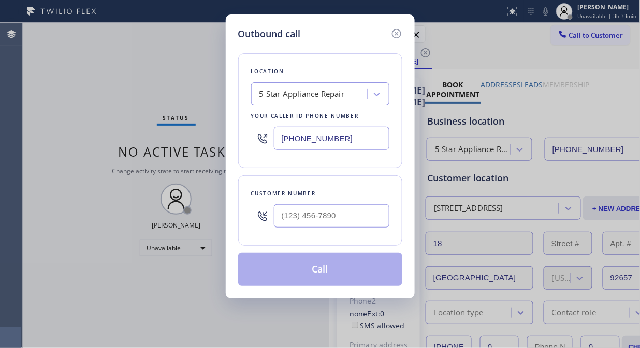
click at [335, 218] on input "text" at bounding box center [331, 215] width 115 height 23
paste input "201) 222-0897"
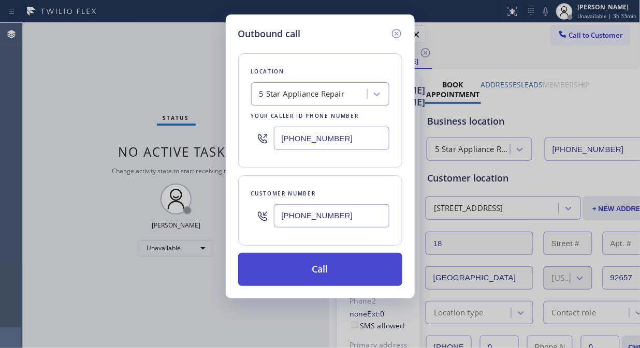
type input "(201) 222-0897"
click at [322, 277] on button "Call" at bounding box center [320, 269] width 164 height 33
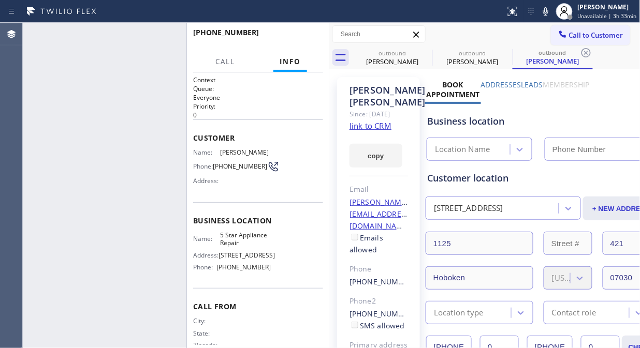
type input "(855) 731-4952"
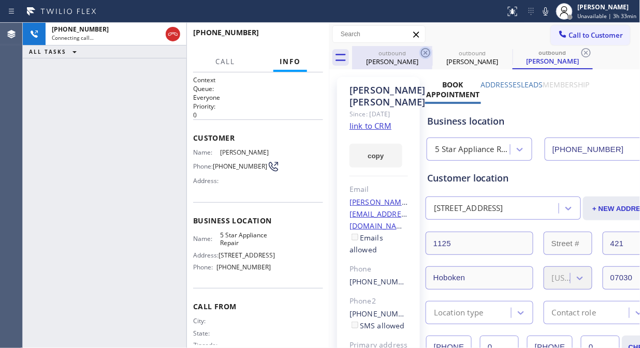
click at [425, 48] on icon at bounding box center [425, 52] width 9 height 9
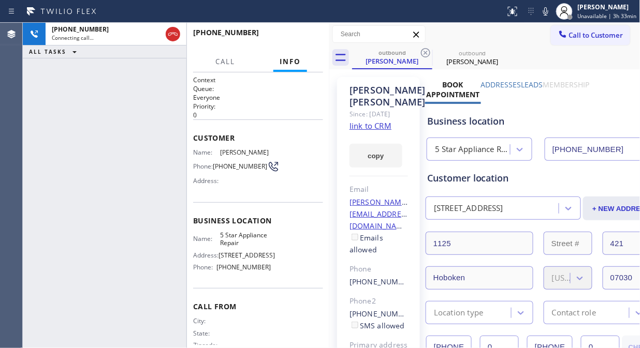
click at [425, 48] on icon at bounding box center [425, 52] width 9 height 9
click at [93, 128] on div "+12012220897 Connecting call… ALL TASKS ALL TASKS ACTIVE TASKS TASKS IN WRAP UP" at bounding box center [105, 186] width 164 height 326
click at [548, 14] on icon at bounding box center [545, 11] width 5 height 8
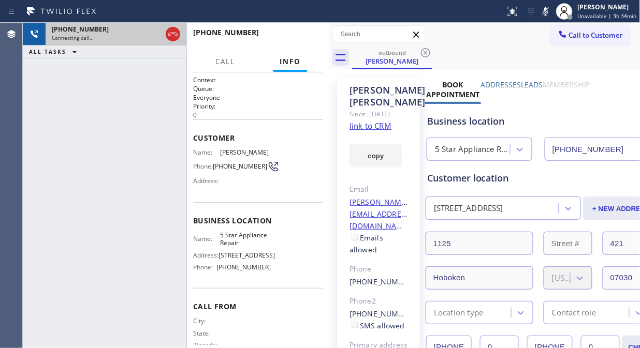
click at [170, 37] on icon at bounding box center [173, 34] width 12 height 12
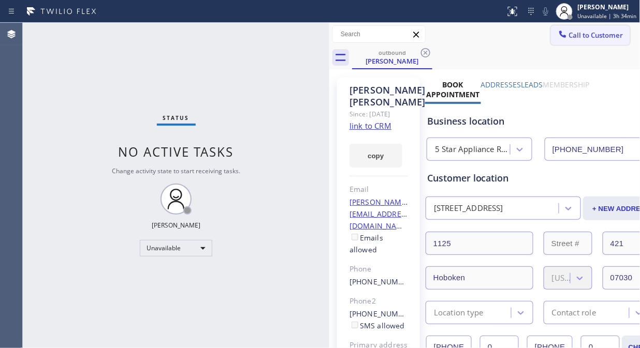
click at [577, 37] on span "Call to Customer" at bounding box center [596, 35] width 54 height 9
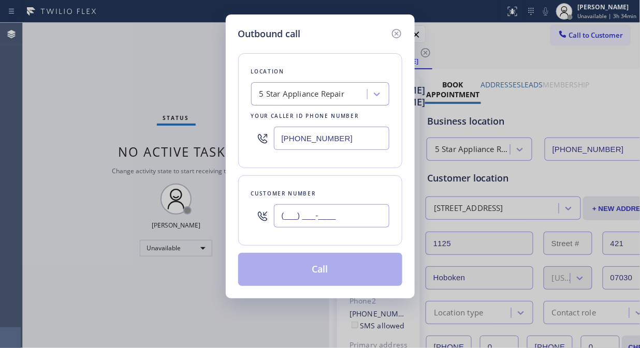
paste input "562) 301-6422"
click at [312, 213] on input "(562) 301-6422" at bounding box center [331, 215] width 115 height 23
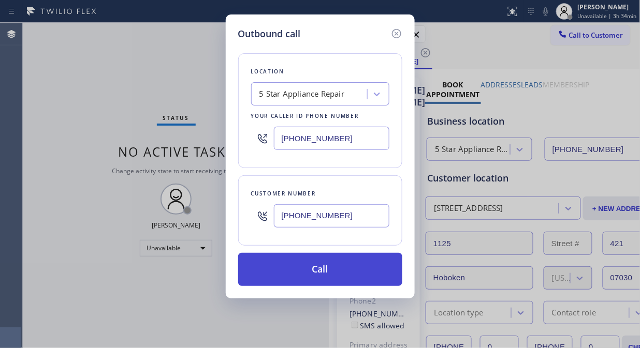
type input "(562) 301-6422"
click at [333, 264] on button "Call" at bounding box center [320, 269] width 164 height 33
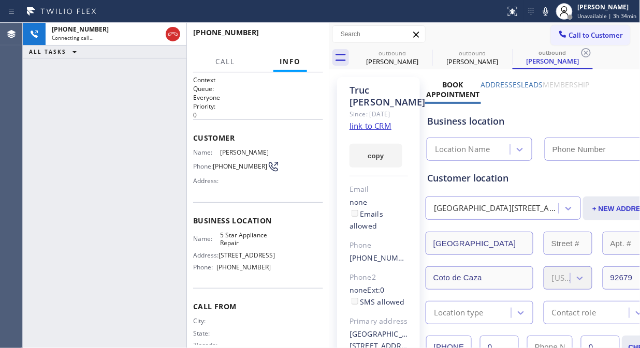
type input "(855) 731-4952"
click at [422, 52] on icon at bounding box center [425, 53] width 12 height 12
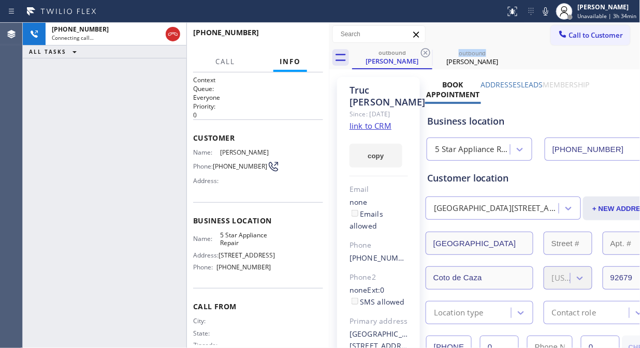
click at [422, 52] on icon at bounding box center [425, 53] width 12 height 12
click at [286, 40] on span "HANG UP" at bounding box center [299, 37] width 32 height 7
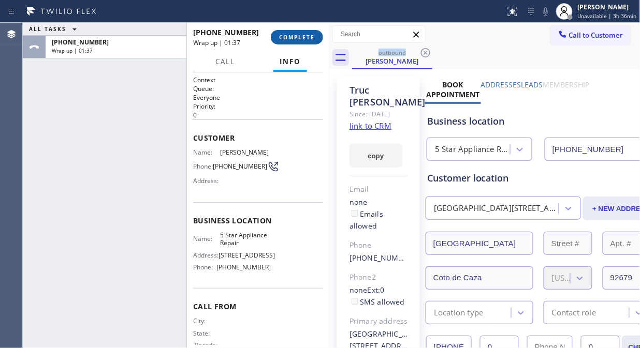
click at [301, 40] on span "COMPLETE" at bounding box center [297, 37] width 36 height 7
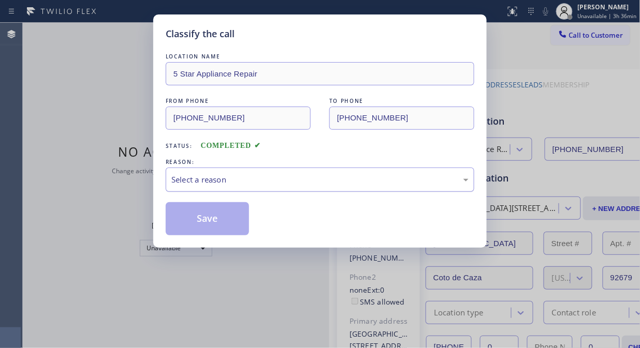
click at [297, 178] on div "Select a reason" at bounding box center [319, 180] width 297 height 12
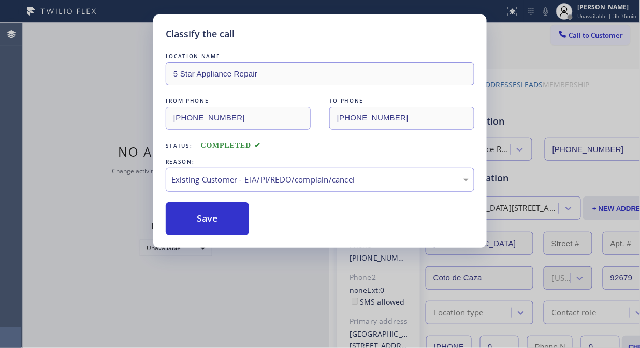
drag, startPoint x: 299, startPoint y: 236, endPoint x: 284, endPoint y: 230, distance: 15.9
click at [283, 229] on div "Save" at bounding box center [320, 218] width 308 height 33
click at [220, 235] on button "Save" at bounding box center [207, 218] width 83 height 33
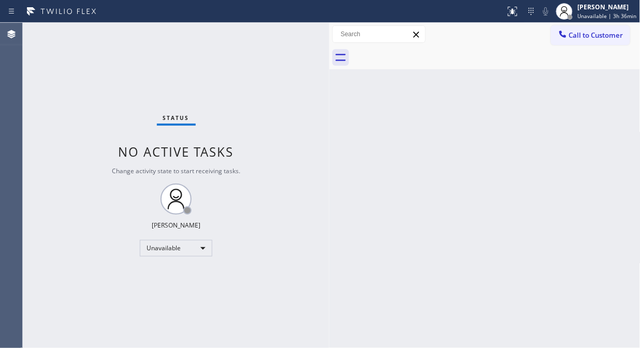
click at [62, 72] on div "Status No active tasks Change activity state to start receiving tasks. [PERSON_…" at bounding box center [176, 186] width 306 height 326
click at [579, 35] on span "Call to Customer" at bounding box center [596, 35] width 54 height 9
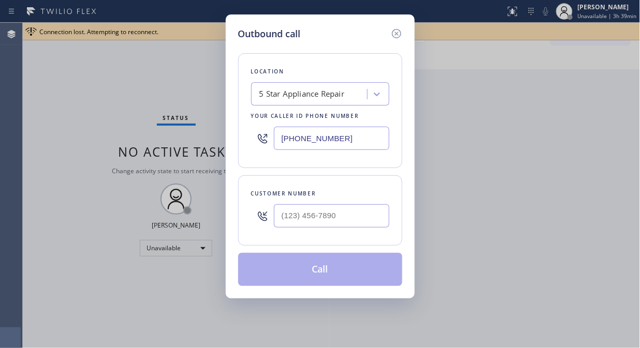
click at [272, 138] on div at bounding box center [262, 139] width 23 height 34
click at [278, 138] on input "(___) ___-____" at bounding box center [331, 138] width 115 height 23
paste input "602) 932-0876"
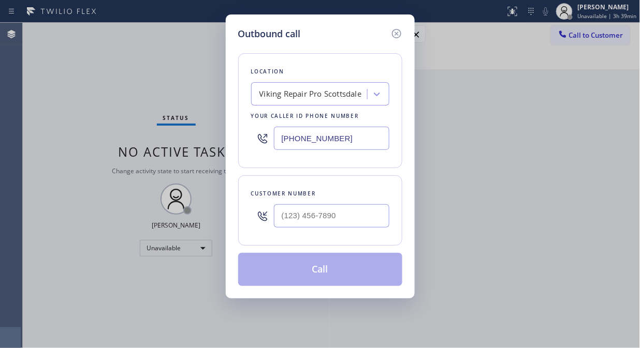
type input "(602) 932-0876"
click at [276, 220] on input "(___) ___-____" at bounding box center [331, 215] width 115 height 23
paste input "480) 395-1514"
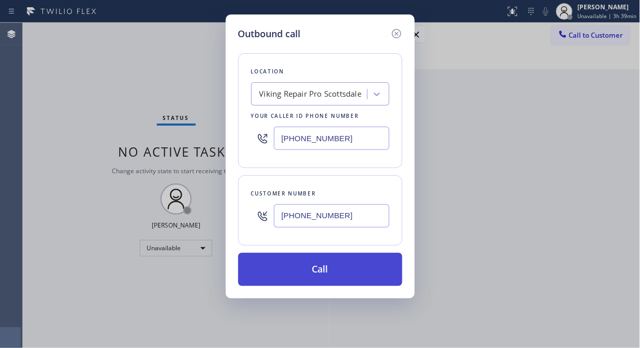
type input "(480) 395-1514"
click at [348, 272] on button "Call" at bounding box center [320, 269] width 164 height 33
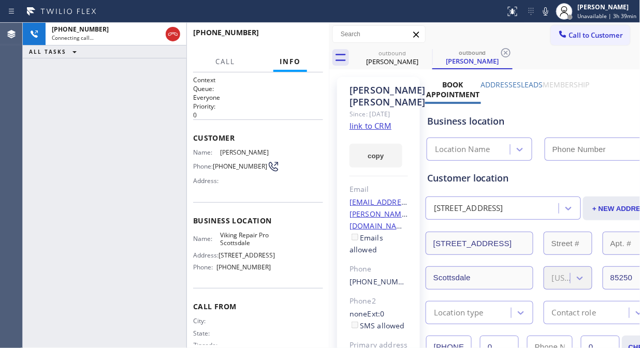
type input "(602) 932-0876"
click at [550, 12] on icon at bounding box center [545, 11] width 12 height 12
click at [545, 12] on icon at bounding box center [545, 11] width 12 height 12
click at [551, 11] on icon at bounding box center [545, 11] width 12 height 12
click at [548, 11] on icon at bounding box center [545, 11] width 5 height 8
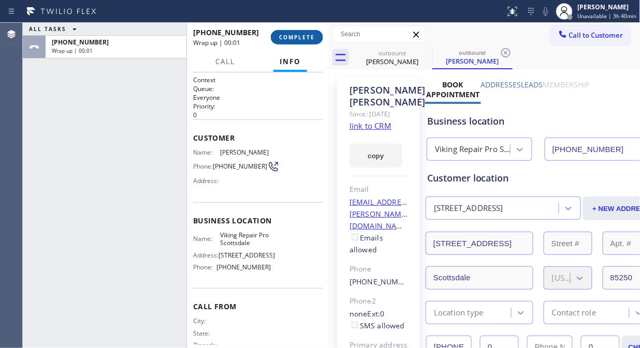
click at [293, 38] on span "COMPLETE" at bounding box center [297, 37] width 36 height 7
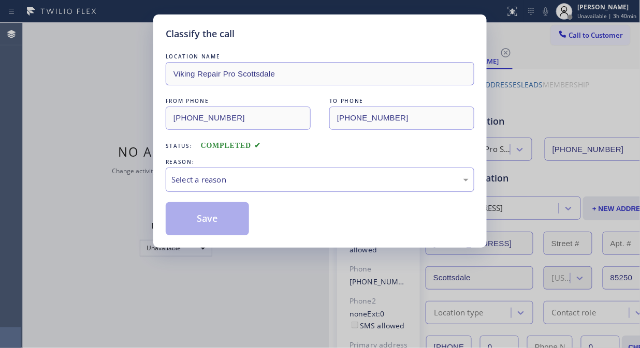
click at [336, 181] on div "Select a reason" at bounding box center [319, 180] width 297 height 12
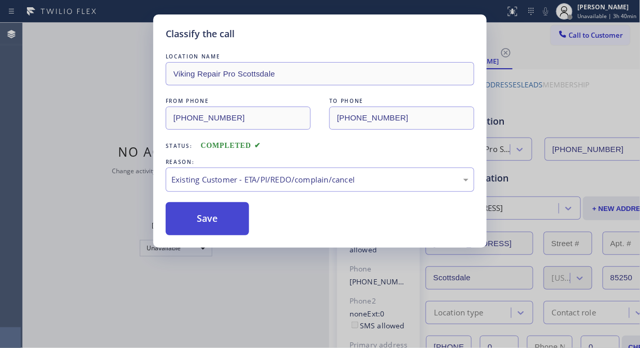
click at [220, 225] on button "Save" at bounding box center [207, 218] width 83 height 33
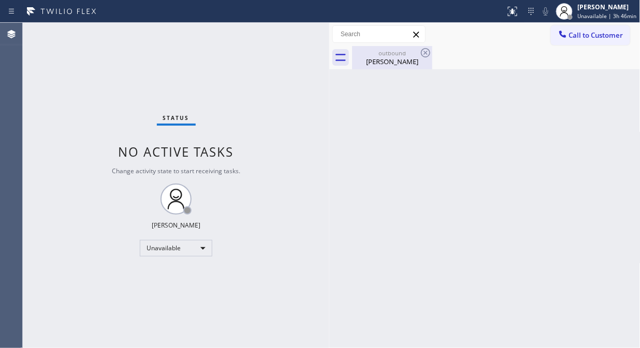
click at [390, 58] on div "Chris Mcneal" at bounding box center [392, 61] width 78 height 9
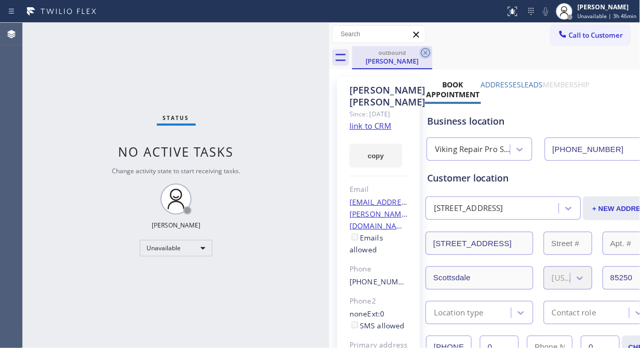
click at [421, 52] on icon at bounding box center [425, 52] width 9 height 9
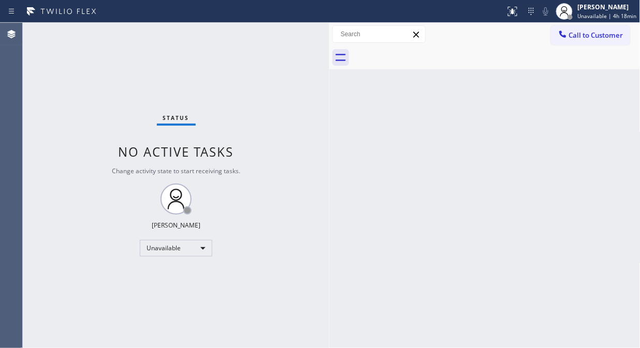
click at [35, 97] on div "Status No active tasks Change activity state to start receiving tasks. [PERSON_…" at bounding box center [176, 186] width 306 height 326
click at [176, 251] on div "Unavailable" at bounding box center [176, 248] width 72 height 17
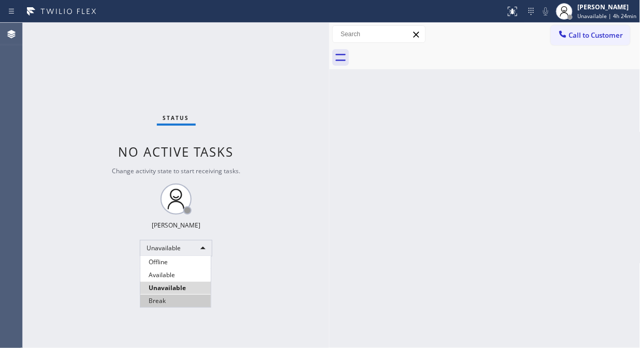
click at [171, 300] on li "Break" at bounding box center [175, 301] width 70 height 12
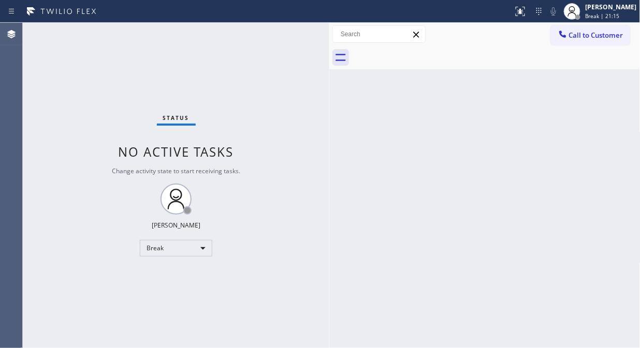
click at [359, 122] on div "Back to Dashboard Change Sender ID Customers Technicians Select a contact Outbo…" at bounding box center [484, 186] width 311 height 326
